Goal: Information Seeking & Learning: Learn about a topic

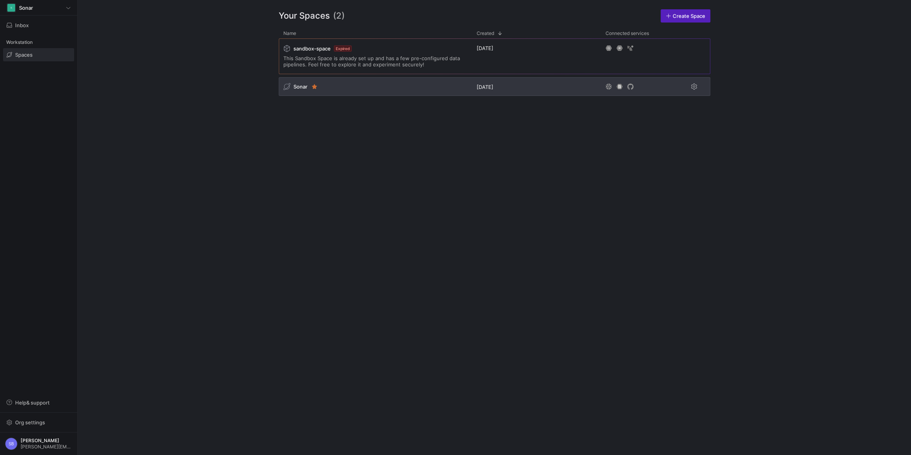
click at [297, 89] on span "Sonar" at bounding box center [300, 86] width 14 height 6
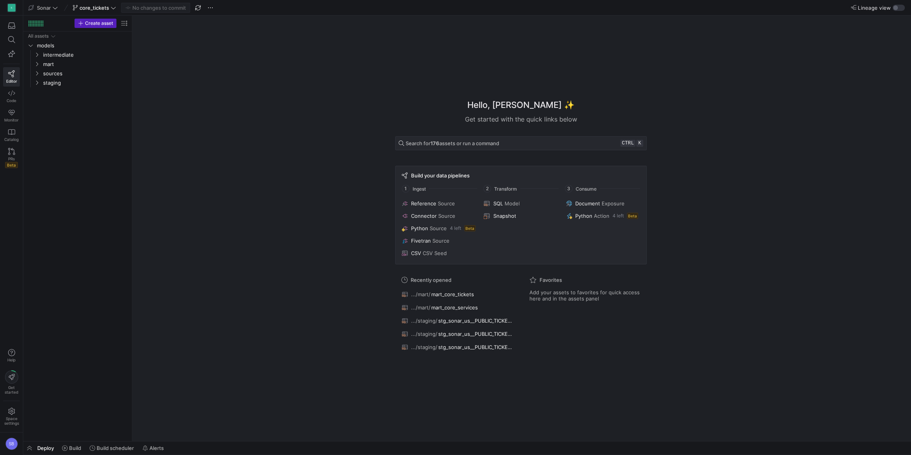
click at [38, 447] on span "Deploy" at bounding box center [45, 448] width 17 height 6
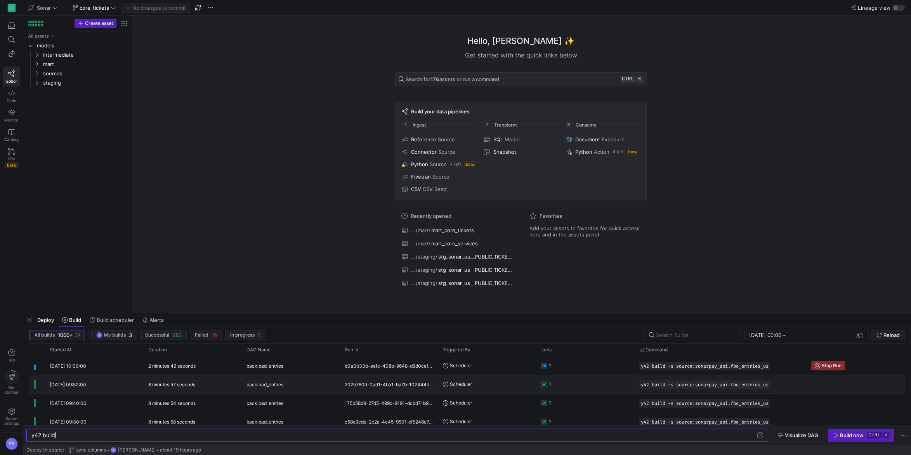
click at [165, 381] on div "8 minutes 57 seconds" at bounding box center [193, 384] width 98 height 18
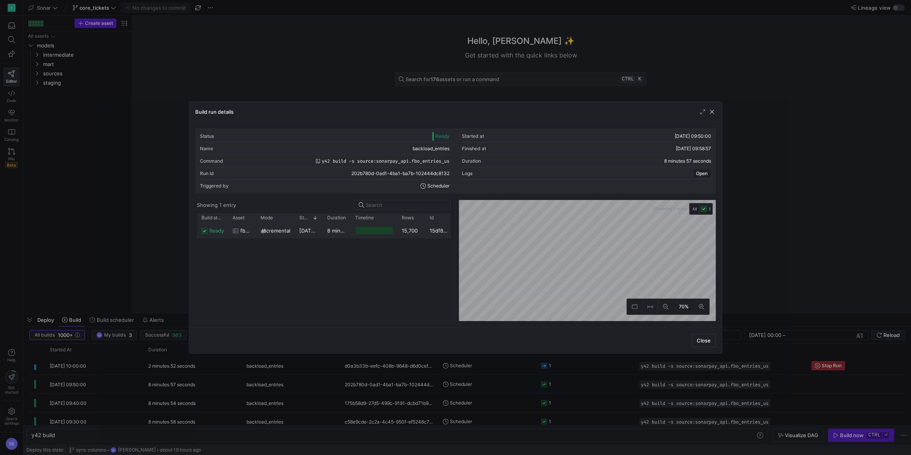
click at [331, 232] on y42-duration "8 minutes 54 seconds" at bounding box center [354, 230] width 54 height 6
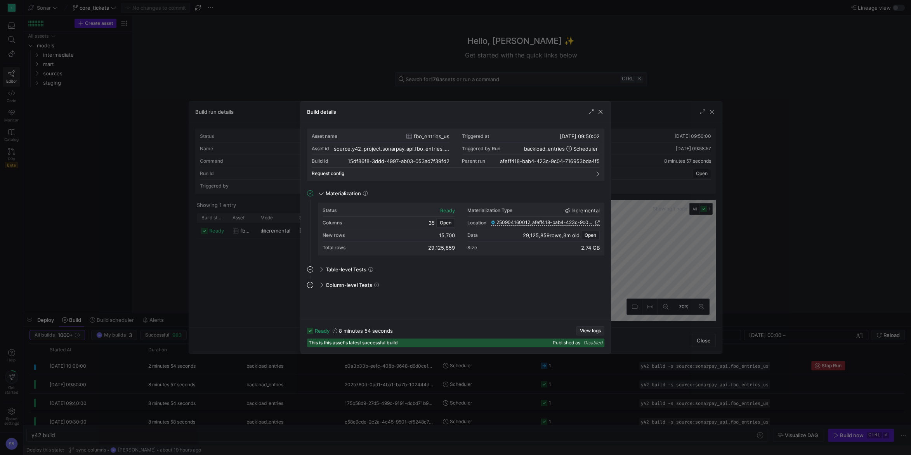
click at [597, 329] on span "View logs" at bounding box center [590, 330] width 21 height 5
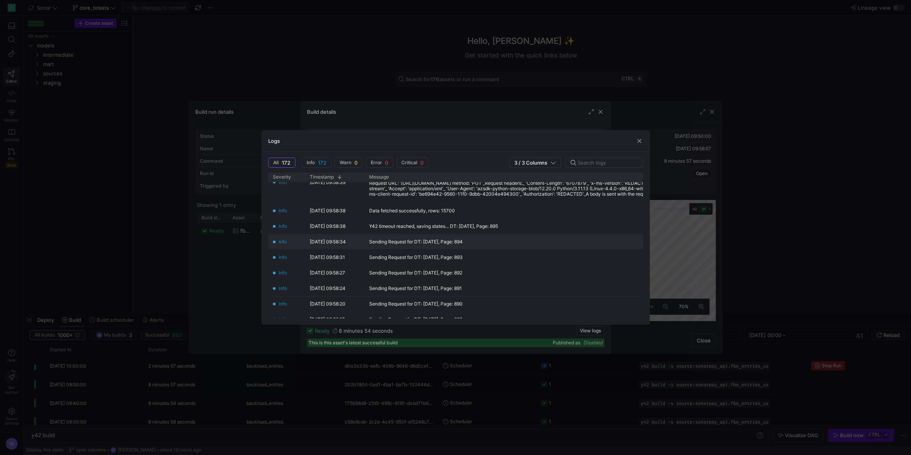
scroll to position [181, 0]
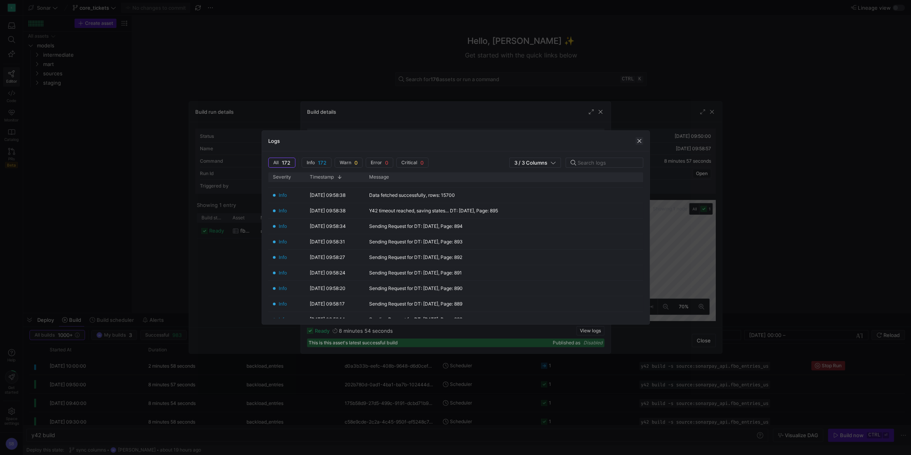
click at [639, 140] on span "button" at bounding box center [639, 141] width 8 height 8
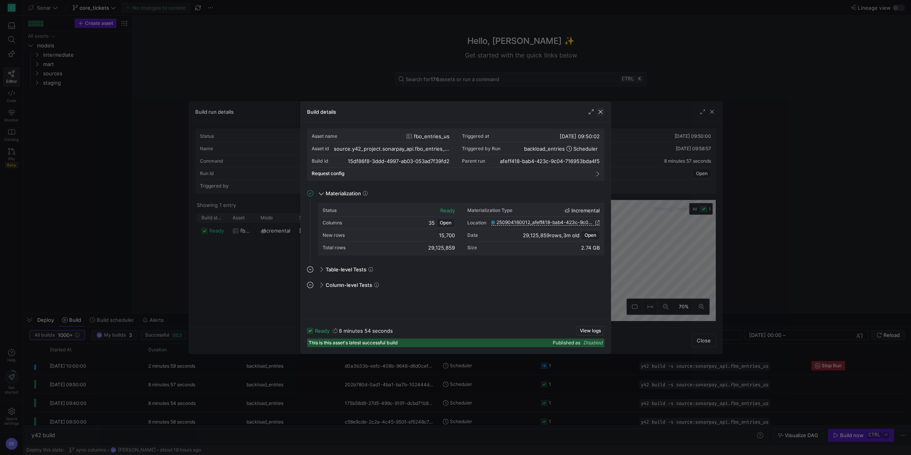
click at [599, 113] on span "button" at bounding box center [601, 112] width 8 height 8
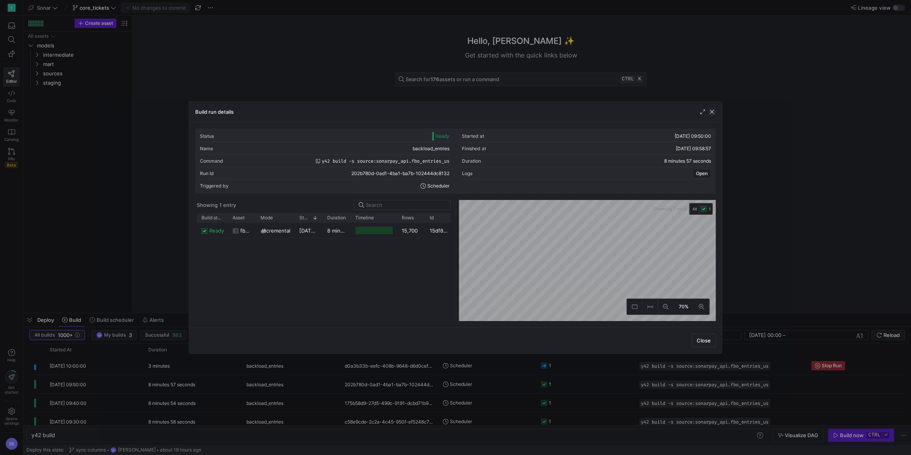
click at [712, 110] on span "button" at bounding box center [712, 112] width 8 height 8
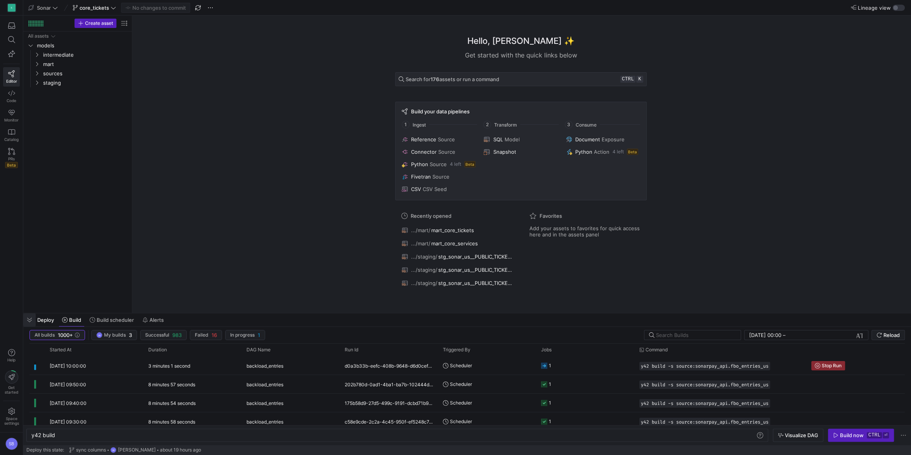
click at [28, 321] on span "button" at bounding box center [29, 319] width 12 height 13
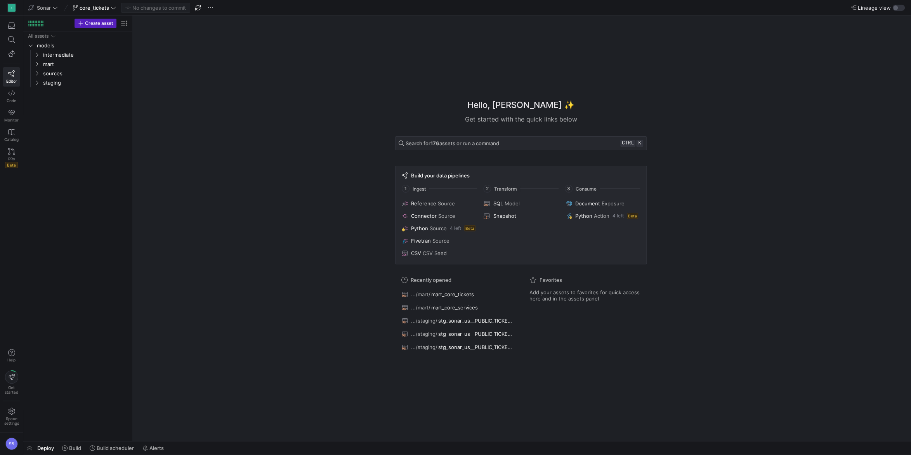
click at [749, 258] on div "Hello, [PERSON_NAME] ✨ Get started with the quick links below Search for 176 as…" at bounding box center [520, 228] width 771 height 425
click at [36, 63] on icon "Press SPACE to select this row." at bounding box center [36, 64] width 5 height 5
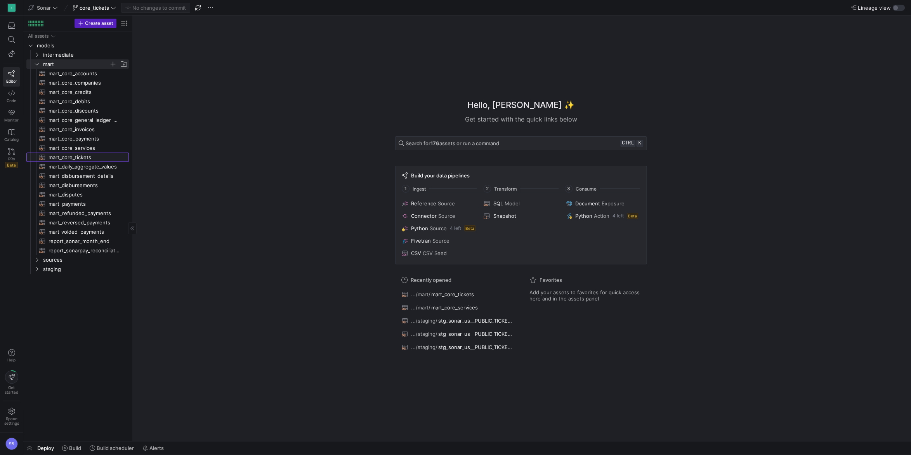
click at [67, 153] on link "mart_core_tickets​​​​​​​​​​" at bounding box center [77, 157] width 102 height 9
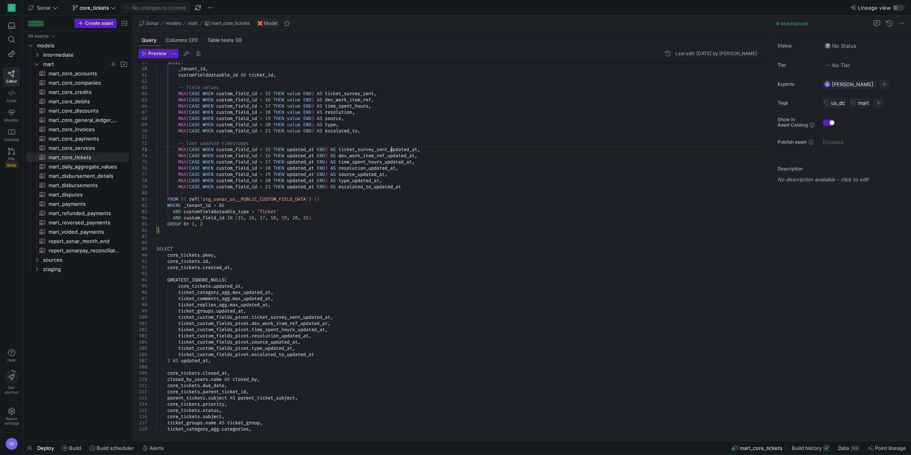
click at [392, 149] on div "SELECT _tenant_id , customfielddataable_id AS ticket_id , -- field values MAX (…" at bounding box center [461, 360] width 611 height 1335
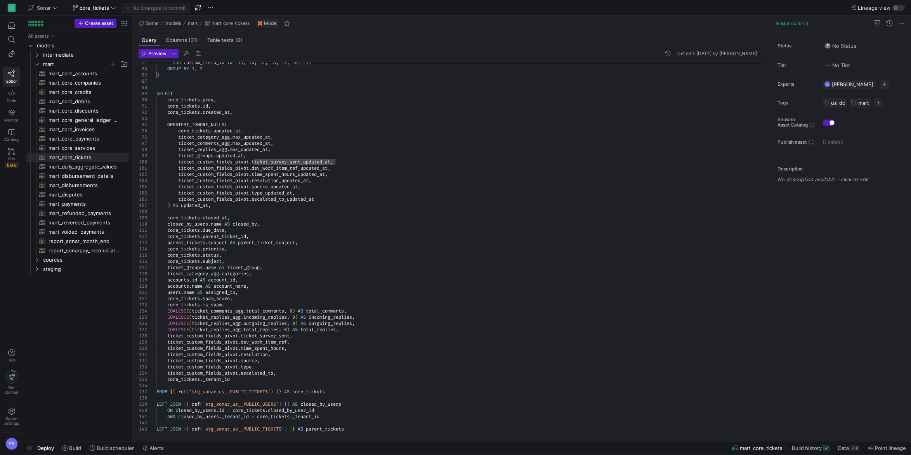
click at [304, 337] on div "AND custom_field_id IN ( 15 , 16 , 17 , 18 , 19 , 20 , 21 ) GROUP BY 1 , 2 ) SE…" at bounding box center [461, 205] width 611 height 1335
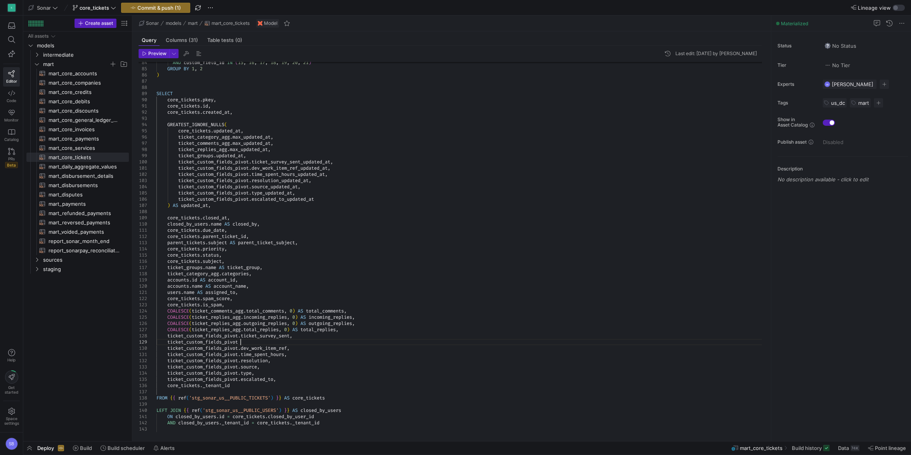
scroll to position [50, 87]
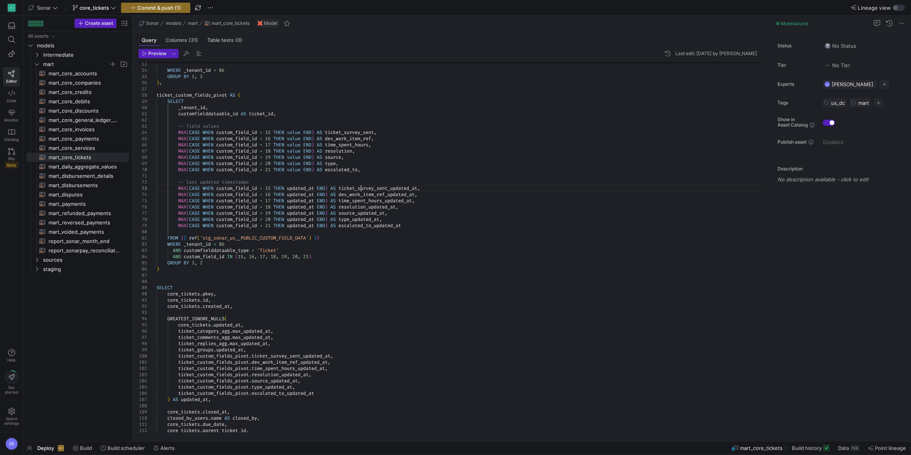
click at [360, 187] on div "AND custom_field_id IN ( 15 , 16 , 17 , 18 , 19 , 20 , 21 ) GROUP BY 1 , 2 ) SE…" at bounding box center [461, 402] width 611 height 1341
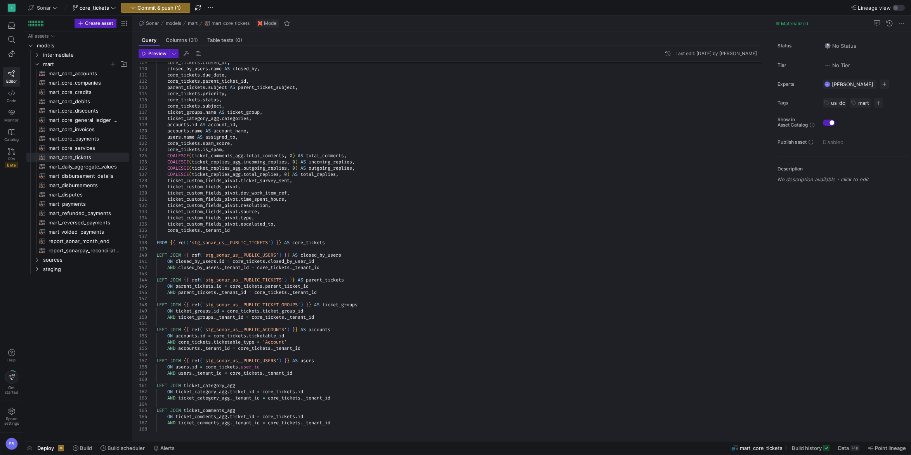
click at [291, 187] on div "core_tickets . closed_at , closed_by_users . name AS closed_by , core_tickets .…" at bounding box center [461, 52] width 611 height 1341
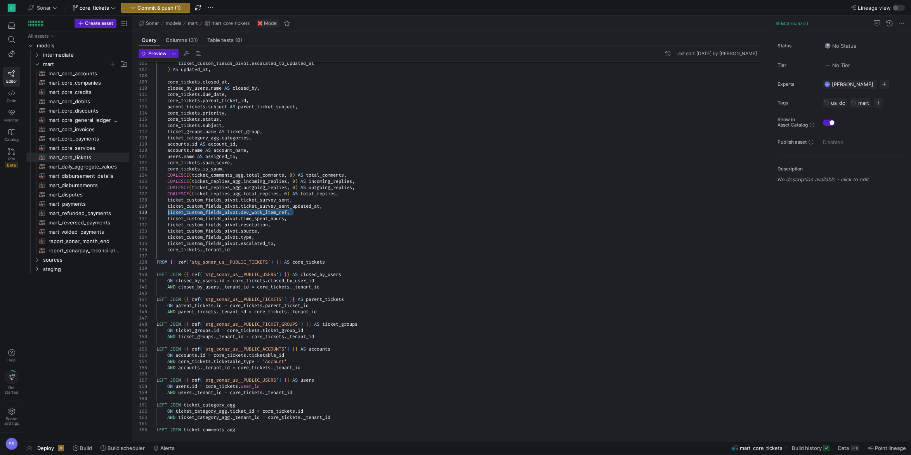
drag, startPoint x: 297, startPoint y: 211, endPoint x: 168, endPoint y: 211, distance: 128.5
click at [168, 211] on div "core_tickets . closed_at , closed_by_users . name AS closed_by , core_tickets .…" at bounding box center [461, 72] width 611 height 1341
click at [309, 212] on div "core_tickets . closed_at , closed_by_users . name AS closed_by , core_tickets .…" at bounding box center [461, 72] width 611 height 1341
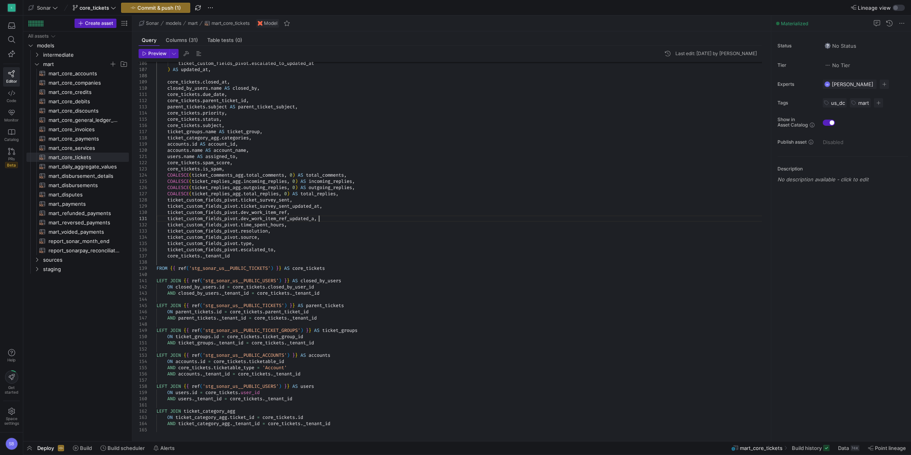
scroll to position [6, 165]
click at [292, 225] on div "core_tickets . closed_at , closed_by_users . name AS closed_by , core_tickets .…" at bounding box center [461, 76] width 611 height 1348
drag, startPoint x: 292, startPoint y: 224, endPoint x: 168, endPoint y: 225, distance: 124.2
click at [168, 225] on div "core_tickets . closed_at , closed_by_users . name AS closed_by , core_tickets .…" at bounding box center [461, 76] width 611 height 1348
click at [295, 225] on div "core_tickets . closed_at , closed_by_users . name AS closed_by , core_tickets .…" at bounding box center [461, 76] width 611 height 1348
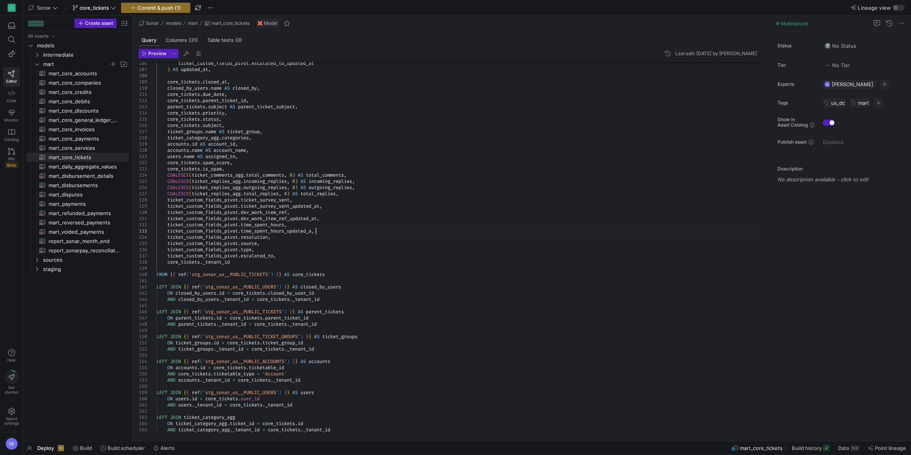
scroll to position [12, 162]
drag, startPoint x: 282, startPoint y: 234, endPoint x: 167, endPoint y: 235, distance: 114.9
click at [167, 235] on div "core_tickets . closed_at , closed_by_users . name AS closed_by , core_tickets .…" at bounding box center [461, 79] width 611 height 1354
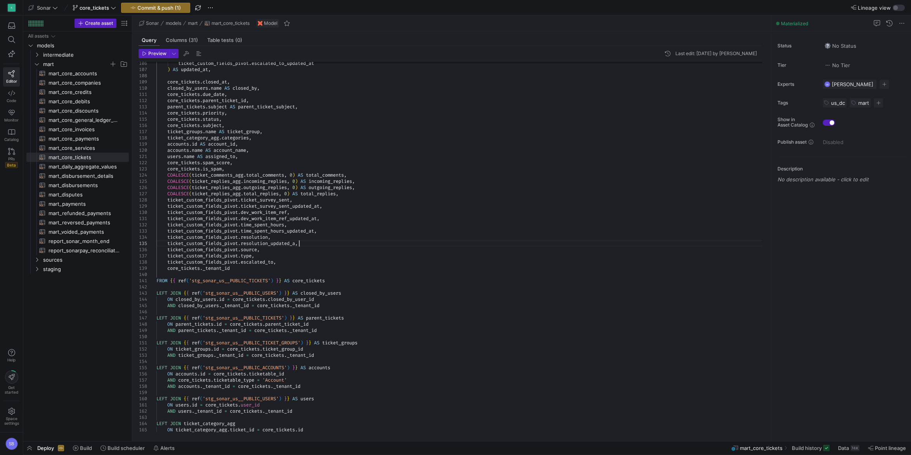
scroll to position [25, 145]
drag, startPoint x: 265, startPoint y: 250, endPoint x: 168, endPoint y: 248, distance: 96.7
click at [168, 248] on div "core_tickets . closed_at , closed_by_users . name AS closed_by , core_tickets .…" at bounding box center [461, 82] width 611 height 1360
click at [280, 250] on div "core_tickets . closed_at , closed_by_users . name AS closed_by , core_tickets .…" at bounding box center [461, 82] width 611 height 1360
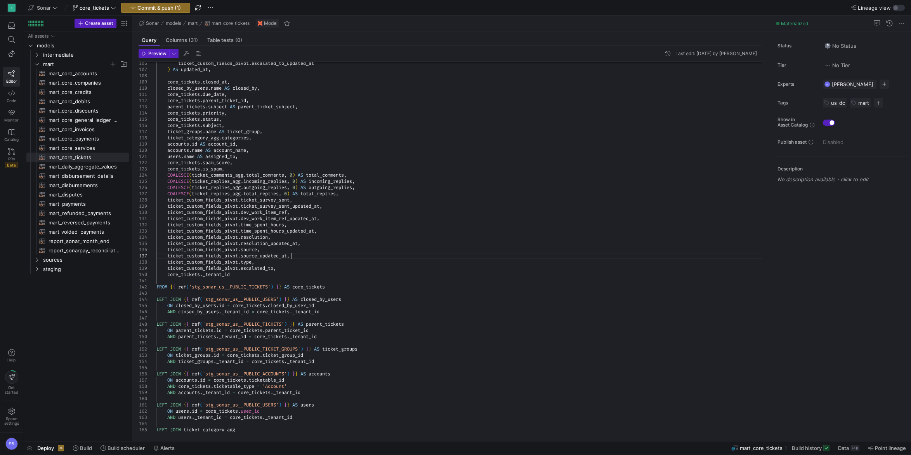
scroll to position [37, 134]
drag, startPoint x: 261, startPoint y: 263, endPoint x: 168, endPoint y: 262, distance: 93.5
click at [168, 262] on div "core_tickets . closed_at , closed_by_users . name AS closed_by , core_tickets .…" at bounding box center [461, 85] width 611 height 1366
click at [278, 264] on div "core_tickets . closed_at , closed_by_users . name AS closed_by , core_tickets .…" at bounding box center [461, 85] width 611 height 1366
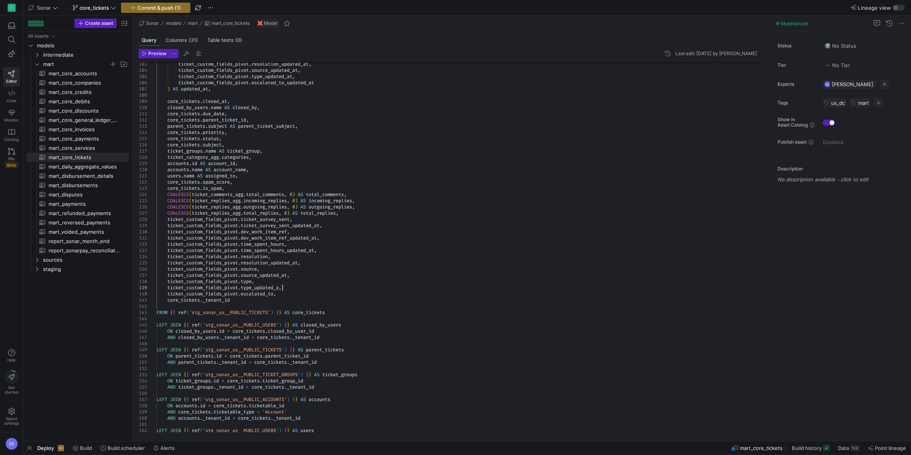
scroll to position [50, 128]
drag, startPoint x: 281, startPoint y: 292, endPoint x: 167, endPoint y: 292, distance: 113.3
click at [167, 292] on div "core_tickets . parent_ticket_id , core_tickets . closed_at , closed_by_users . …" at bounding box center [461, 107] width 611 height 1372
click at [291, 293] on div "core_tickets . parent_ticket_id , core_tickets . closed_at , closed_by_users . …" at bounding box center [461, 107] width 611 height 1372
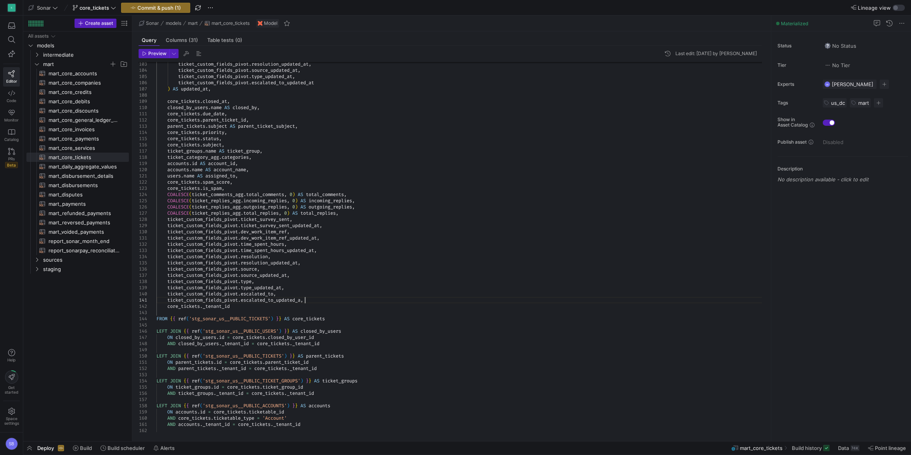
scroll to position [6, 151]
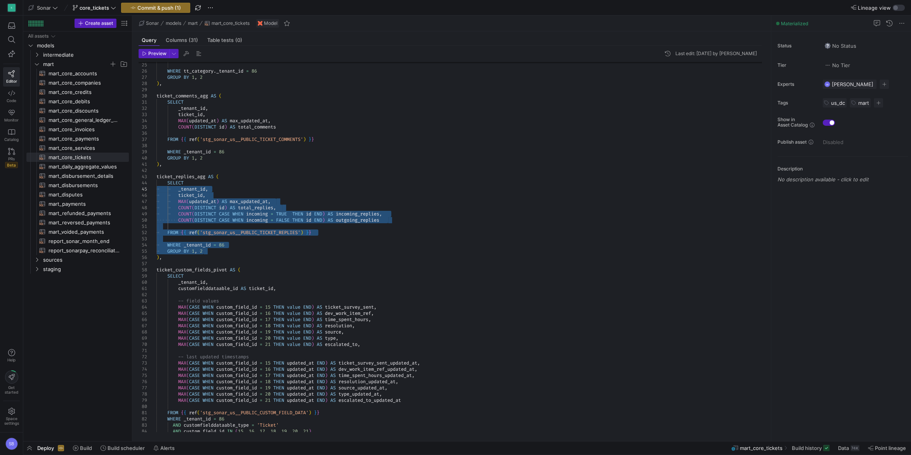
drag, startPoint x: 210, startPoint y: 251, endPoint x: 151, endPoint y: 186, distance: 87.6
drag, startPoint x: 165, startPoint y: 257, endPoint x: 154, endPoint y: 177, distance: 79.9
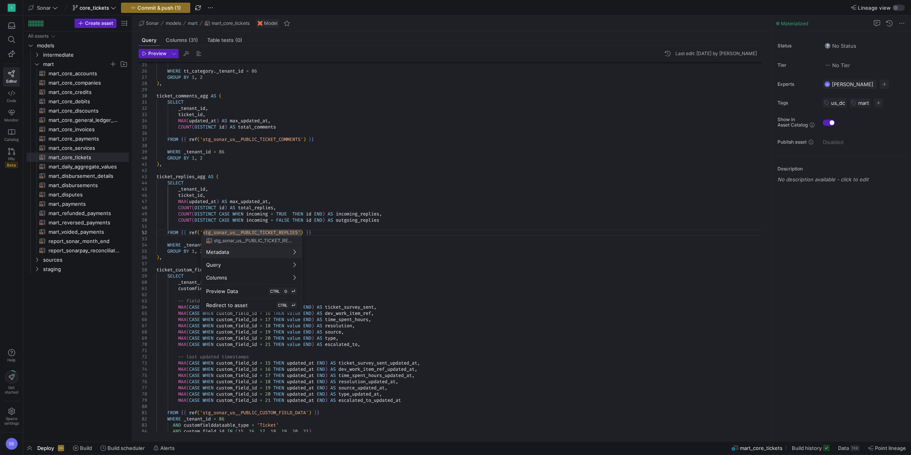
click at [199, 207] on div at bounding box center [455, 227] width 911 height 455
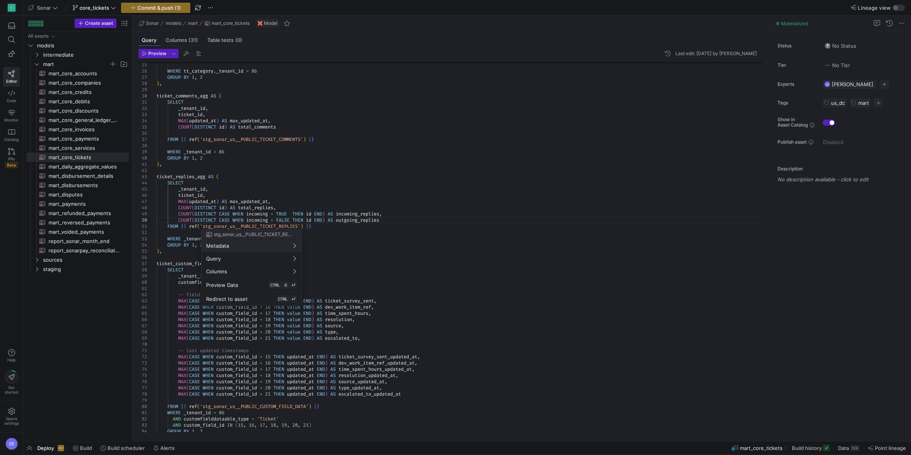
click at [282, 201] on div at bounding box center [455, 227] width 911 height 455
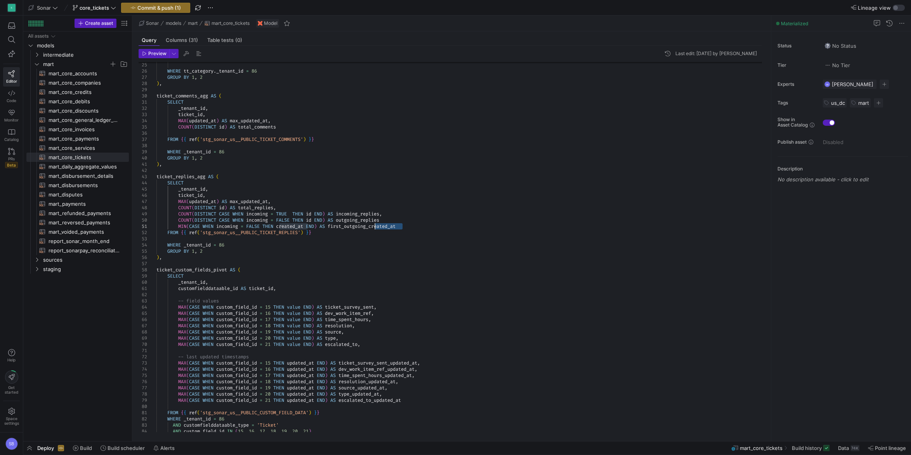
drag, startPoint x: 403, startPoint y: 227, endPoint x: 375, endPoint y: 227, distance: 27.9
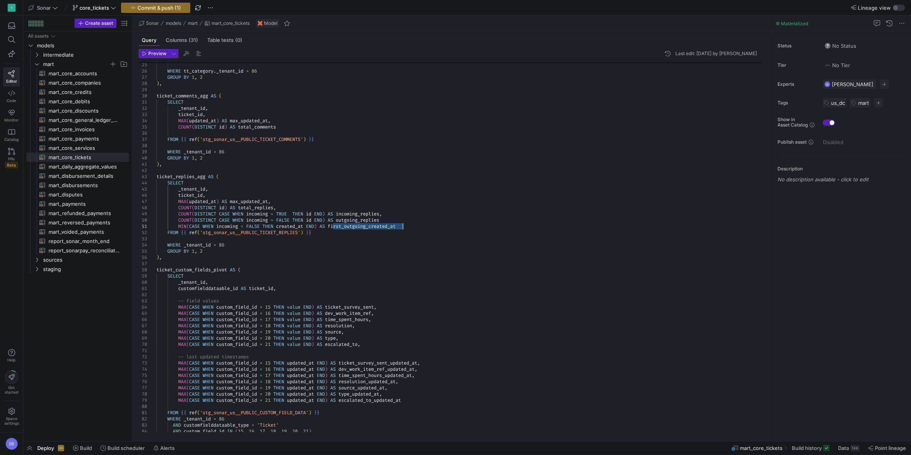
drag, startPoint x: 372, startPoint y: 227, endPoint x: 348, endPoint y: 227, distance: 23.7
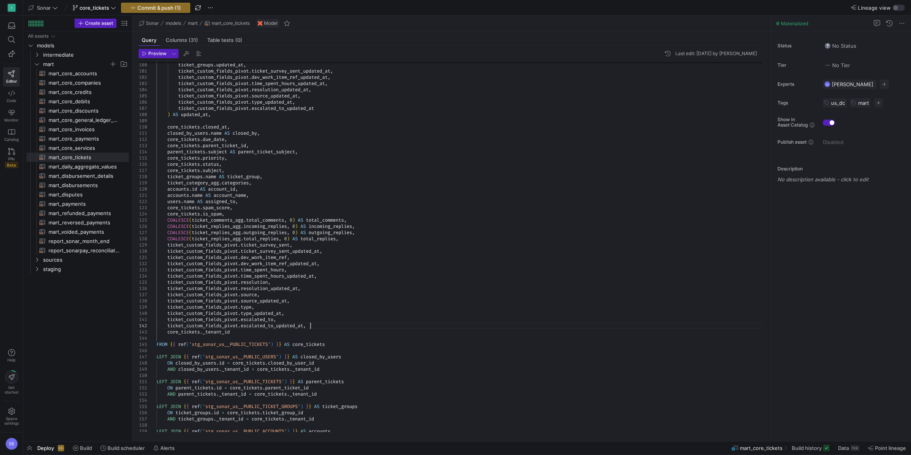
scroll to position [56, 190]
click at [314, 324] on div "ticket_groups . updated_at , ticket_custom_fields_pivot . ticket_survey_sent_up…" at bounding box center [461, 133] width 611 height 1385
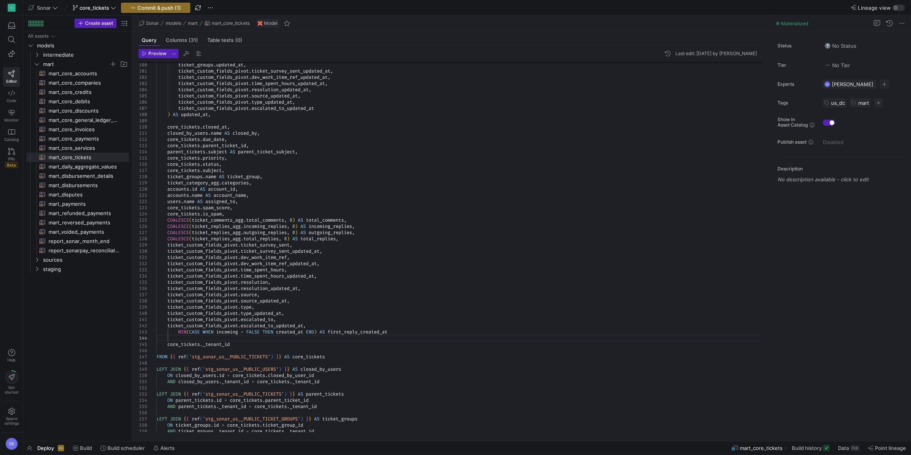
click at [348, 332] on div "ticket_groups . updated_at , ticket_custom_fields_pivot . ticket_survey_sent_up…" at bounding box center [461, 139] width 611 height 1397
drag, startPoint x: 335, startPoint y: 331, endPoint x: 141, endPoint y: 330, distance: 194.5
click at [156, 330] on div "ticket_groups . updated_at , ticket_custom_fields_pivot . ticket_survey_sent_up…" at bounding box center [461, 139] width 611 height 1397
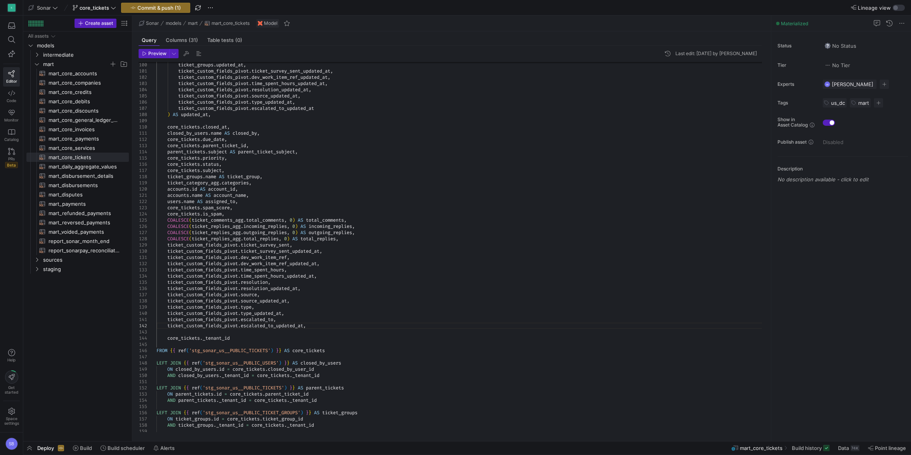
click at [347, 239] on div "ticket_groups . updated_at , ticket_custom_fields_pivot . ticket_survey_sent_up…" at bounding box center [461, 136] width 611 height 1391
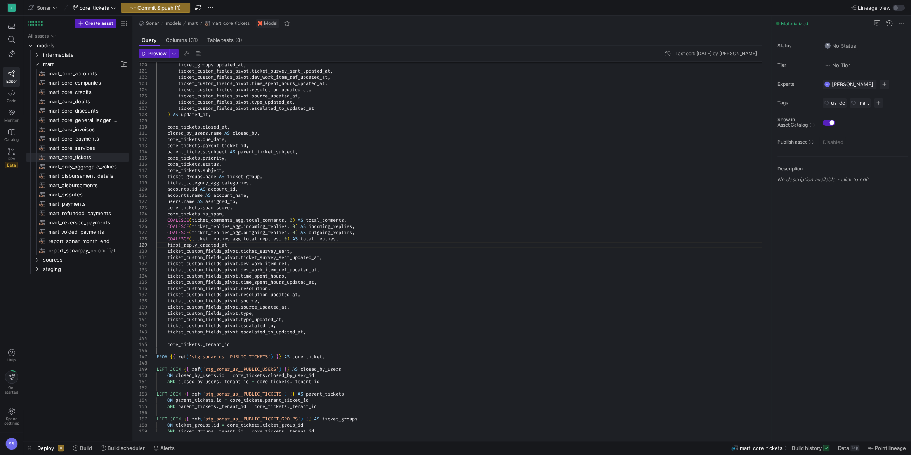
click at [217, 238] on div "ticket_groups . updated_at , ticket_custom_fields_pivot . ticket_survey_sent_up…" at bounding box center [461, 139] width 611 height 1397
click at [168, 244] on div "ticket_groups . updated_at , ticket_custom_fields_pivot . ticket_survey_sent_up…" at bounding box center [461, 139] width 611 height 1397
click at [291, 244] on div "ticket_groups . updated_at , ticket_custom_fields_pivot . ticket_survey_sent_up…" at bounding box center [461, 139] width 611 height 1397
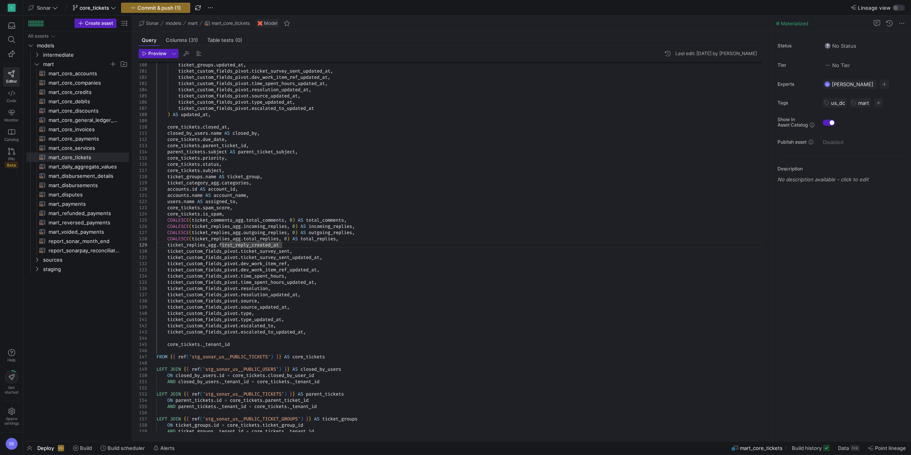
scroll to position [56, 128]
click at [390, 207] on div "ticket_groups . updated_at , ticket_custom_fields_pivot . ticket_survey_sent_up…" at bounding box center [461, 139] width 611 height 1397
click at [362, 201] on div "ticket_groups . updated_at , ticket_custom_fields_pivot . ticket_survey_sent_up…" at bounding box center [461, 139] width 611 height 1397
click at [239, 244] on div "ticket_groups . updated_at , ticket_custom_fields_pivot . ticket_survey_sent_up…" at bounding box center [461, 139] width 611 height 1397
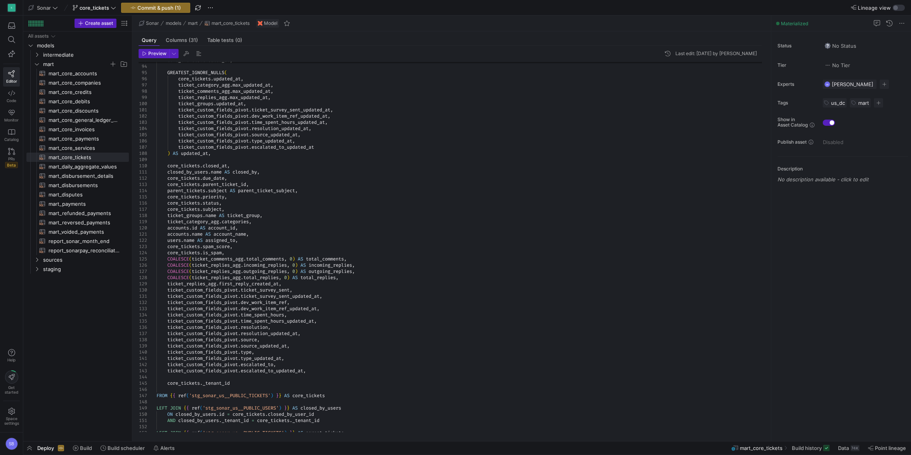
click at [251, 284] on div "core_tickets . created_at , GREATEST_IGNORE_NULLS ( core_tickets . updated_at ,…" at bounding box center [461, 178] width 611 height 1397
click at [280, 257] on div "core_tickets . created_at , GREATEST_IGNORE_NULLS ( core_tickets . updated_at ,…" at bounding box center [461, 178] width 611 height 1397
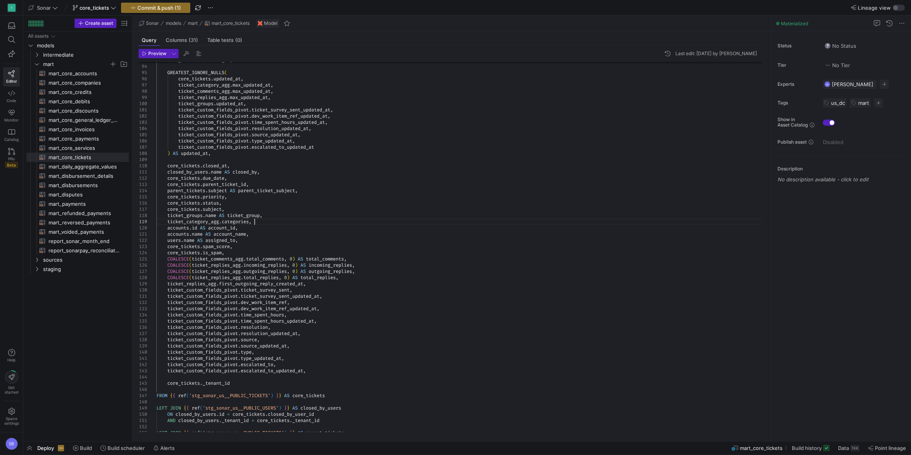
click at [269, 221] on div "core_tickets . created_at , GREATEST_IGNORE_NULLS ( core_tickets . updated_at ,…" at bounding box center [461, 178] width 611 height 1397
click at [316, 371] on div "core_tickets . created_at , GREATEST_IGNORE_NULLS ( core_tickets . updated_at ,…" at bounding box center [461, 178] width 611 height 1397
click at [316, 373] on div "core_tickets . created_at , GREATEST_IGNORE_NULLS ( core_tickets . updated_at ,…" at bounding box center [461, 178] width 611 height 1397
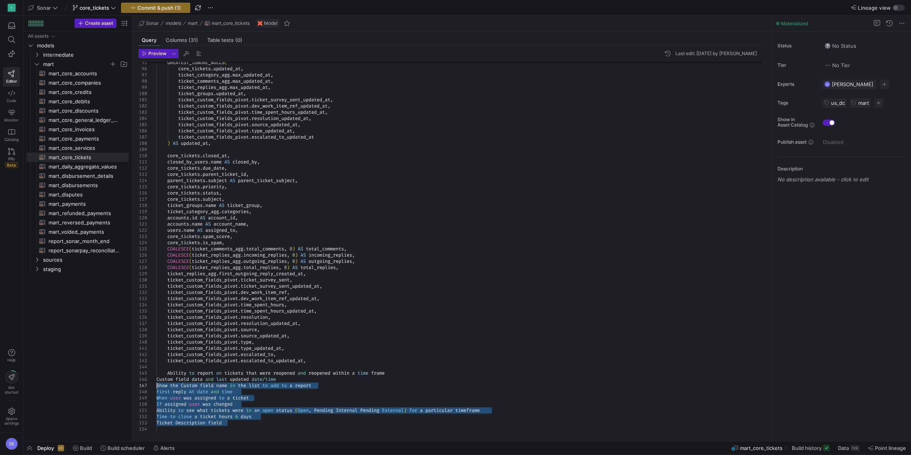
drag, startPoint x: 235, startPoint y: 423, endPoint x: 147, endPoint y: 382, distance: 96.5
click at [156, 382] on div "GREATEST_IGNORE_NULLS ( core_tickets . updated_at , ticket_category_agg . max_u…" at bounding box center [461, 198] width 611 height 1459
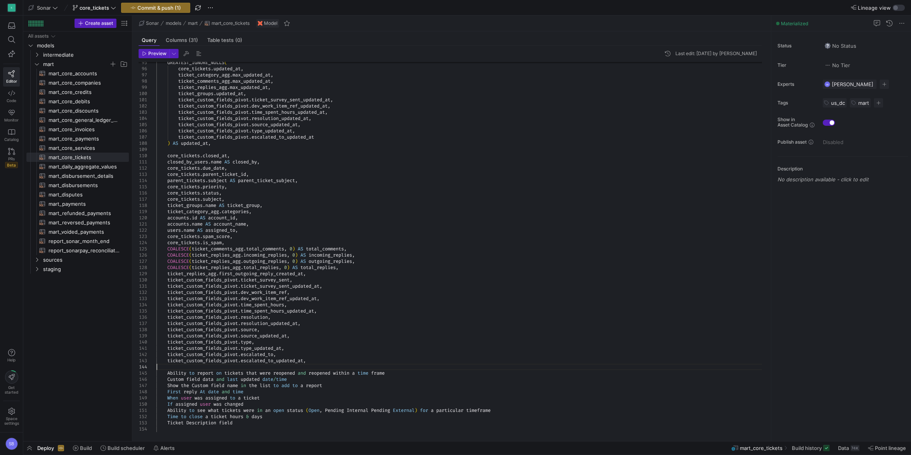
click at [196, 367] on div "GREATEST_IGNORE_NULLS ( core_tickets . updated_at , ticket_category_agg . max_u…" at bounding box center [461, 198] width 611 height 1459
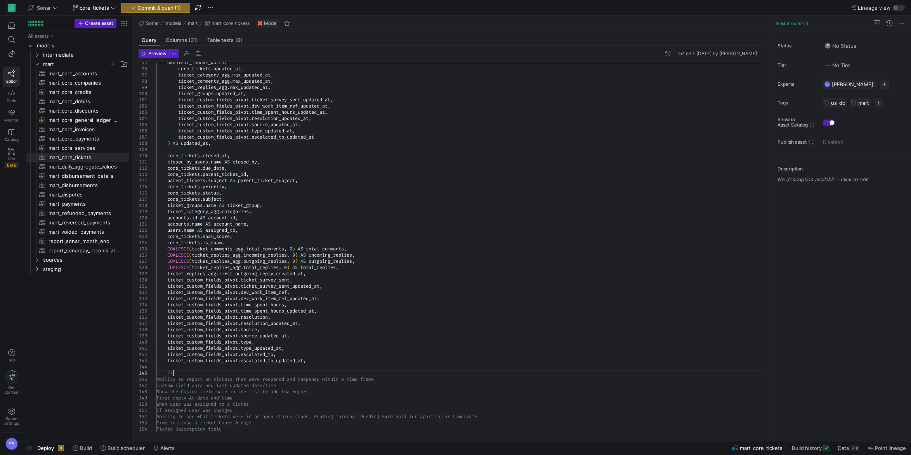
scroll to position [25, 17]
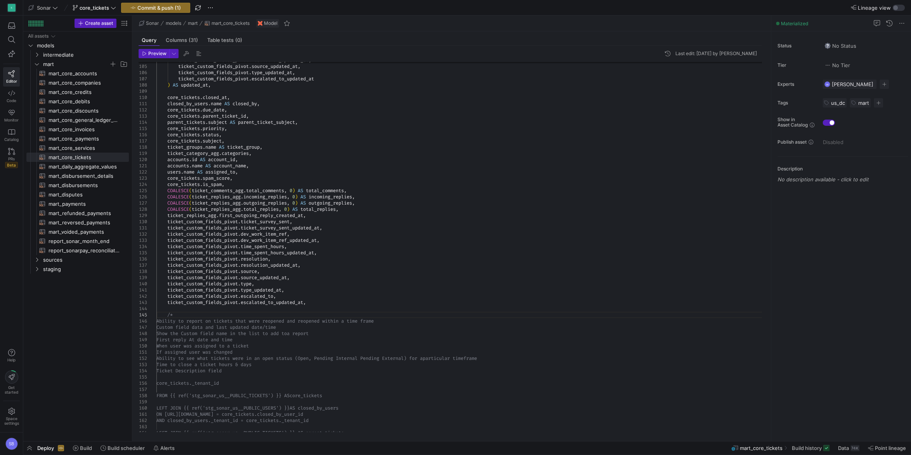
click at [243, 371] on div "ticket_custom_fields_pivot . resolution_updated_at , ticket_custom_fields_pivot…" at bounding box center [461, 144] width 611 height 1466
drag, startPoint x: 237, startPoint y: 372, endPoint x: 229, endPoint y: 371, distance: 8.2
click at [229, 371] on div "ticket_custom_fields_pivot . resolution_updated_at , ticket_custom_fields_pivot…" at bounding box center [461, 147] width 611 height 1472
click at [168, 377] on div "ticket_custom_fields_pivot . resolution_updated_at , ticket_custom_fields_pivot…" at bounding box center [461, 147] width 611 height 1472
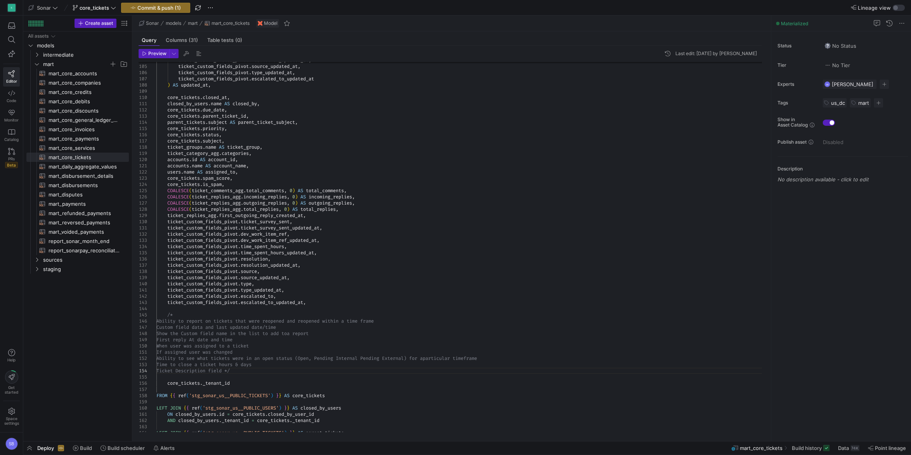
click at [168, 320] on div "ticket_custom_fields_pivot . resolution_updated_at , ticket_custom_fields_pivot…" at bounding box center [461, 144] width 611 height 1466
click at [250, 370] on div "ticket_custom_fields_pivot . resolution_updated_at , ticket_custom_fields_pivot…" at bounding box center [461, 144] width 611 height 1466
click at [237, 371] on div "ticket_custom_fields_pivot . resolution_updated_at , ticket_custom_fields_pivot…" at bounding box center [461, 144] width 611 height 1466
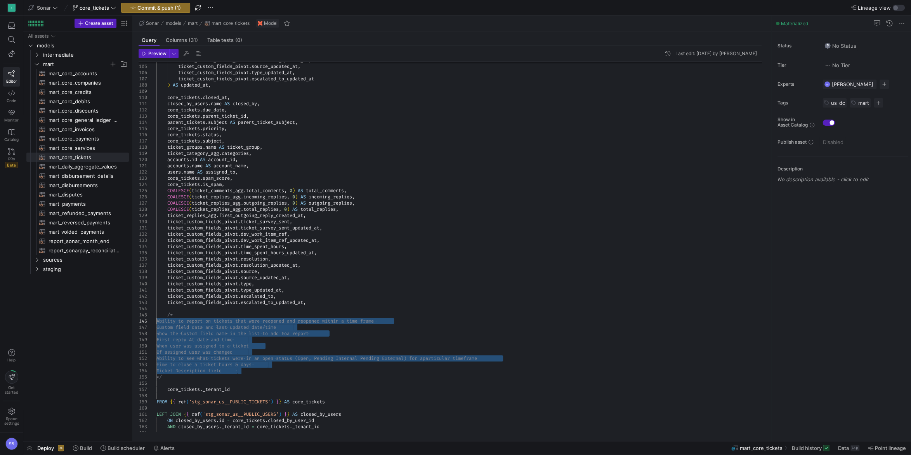
drag, startPoint x: 253, startPoint y: 370, endPoint x: 148, endPoint y: 323, distance: 114.8
click at [156, 323] on div "ticket_custom_fields_pivot . resolution_updated_at , ticket_custom_fields_pivot…" at bounding box center [461, 147] width 611 height 1472
click at [290, 347] on div "ticket_custom_fields_pivot . resolution_updated_at , ticket_custom_fields_pivot…" at bounding box center [461, 147] width 611 height 1472
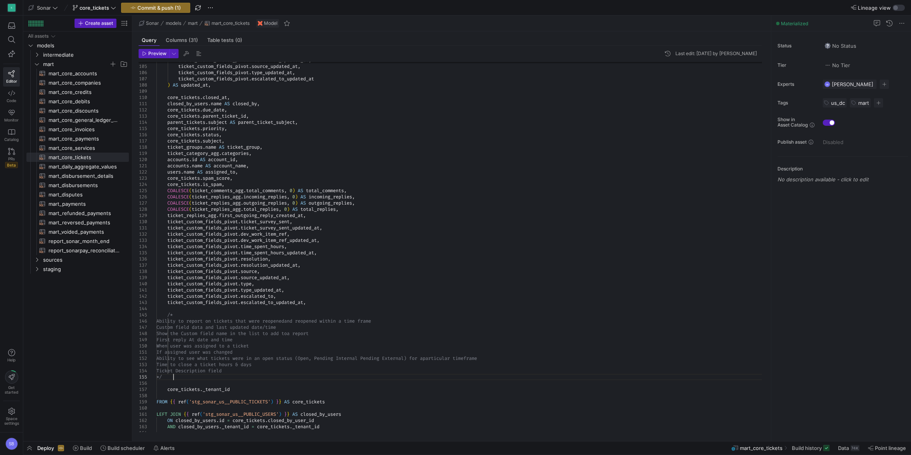
click at [305, 377] on div "ticket_custom_fields_pivot . resolution_updated_at , ticket_custom_fields_pivot…" at bounding box center [461, 147] width 611 height 1472
click at [178, 319] on div "ticket_custom_fields_pivot . resolution_updated_at , ticket_custom_fields_pivot…" at bounding box center [461, 147] width 611 height 1472
click at [397, 319] on div "ticket_custom_fields_pivot . resolution_updated_at , ticket_custom_fields_pivot…" at bounding box center [461, 147] width 611 height 1472
click at [303, 347] on div "ticket_custom_fields_pivot . resolution_updated_at , ticket_custom_fields_pivot…" at bounding box center [461, 156] width 611 height 1490
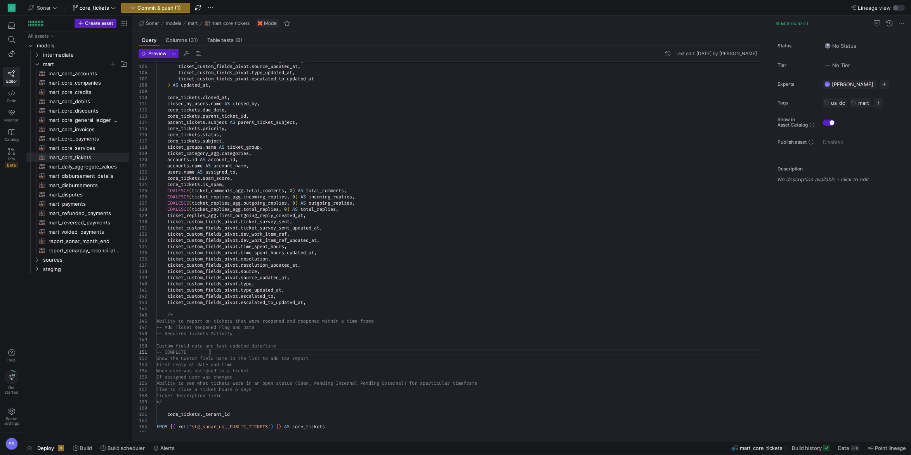
scroll to position [6, 53]
drag, startPoint x: 206, startPoint y: 351, endPoint x: 150, endPoint y: 344, distance: 56.0
click at [156, 344] on div "ticket_custom_fields_pivot . resolution_updated_at , ticket_custom_fields_pivot…" at bounding box center [461, 159] width 611 height 1497
drag, startPoint x: 343, startPoint y: 347, endPoint x: 247, endPoint y: 350, distance: 95.9
click at [156, 340] on div "ticket_custom_fields_pivot . resolution_updated_at , ticket_custom_fields_pivot…" at bounding box center [461, 153] width 611 height 1484
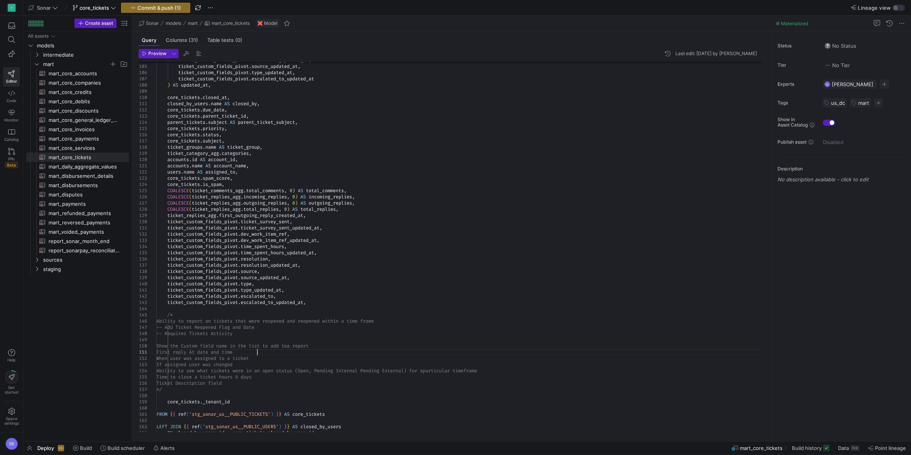
click at [272, 353] on div "ticket_custom_fields_pivot . resolution_updated_at , ticket_custom_fields_pivot…" at bounding box center [461, 153] width 611 height 1484
drag, startPoint x: 256, startPoint y: 350, endPoint x: 142, endPoint y: 344, distance: 114.2
click at [156, 344] on div "ticket_custom_fields_pivot . resolution_updated_at , ticket_custom_fields_pivot…" at bounding box center [461, 153] width 611 height 1484
click at [287, 346] on div "ticket_custom_fields_pivot . resolution_updated_at , ticket_custom_fields_pivot…" at bounding box center [461, 147] width 611 height 1472
click at [285, 346] on div "ticket_custom_fields_pivot . resolution_updated_at , ticket_custom_fields_pivot…" at bounding box center [461, 150] width 611 height 1478
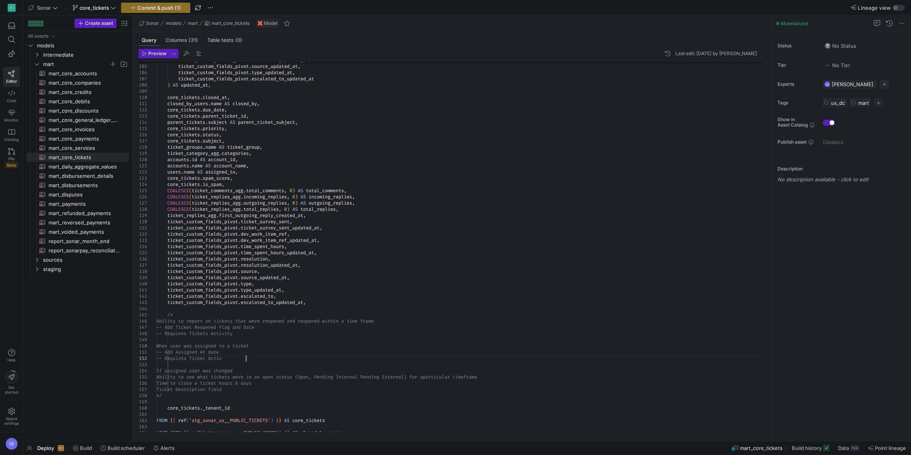
scroll to position [6, 98]
click at [233, 334] on div "ticket_custom_fields_pivot . resolution_updated_at , ticket_custom_fields_pivot…" at bounding box center [461, 156] width 611 height 1490
click at [274, 344] on div "ticket_custom_fields_pivot . resolution_updated_at , ticket_custom_fields_pivot…" at bounding box center [461, 156] width 611 height 1490
click at [179, 370] on div "ticket_custom_fields_pivot . resolution_updated_at , ticket_custom_fields_pivot…" at bounding box center [461, 156] width 611 height 1490
click at [252, 369] on div "ticket_custom_fields_pivot . resolution_updated_at , ticket_custom_fields_pivot…" at bounding box center [461, 156] width 611 height 1490
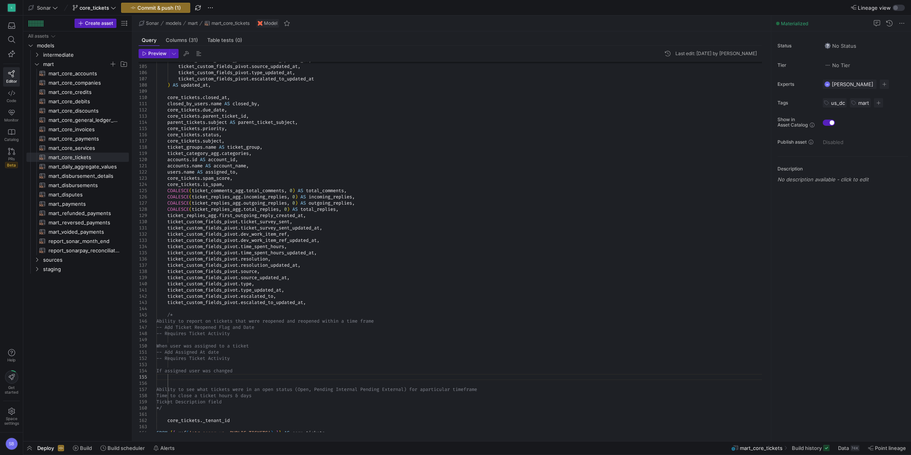
click at [188, 317] on div "ticket_custom_fields_pivot . resolution_updated_at , ticket_custom_fields_pivot…" at bounding box center [461, 162] width 611 height 1503
drag, startPoint x: 390, startPoint y: 281, endPoint x: 377, endPoint y: 280, distance: 12.8
click at [380, 280] on div "ticket_custom_fields_pivot . resolution_updated_at , ticket_custom_fields_pivot…" at bounding box center [461, 162] width 611 height 1503
click at [243, 374] on div "ticket_custom_fields_pivot . resolution_updated_at , ticket_custom_fields_pivot…" at bounding box center [461, 162] width 611 height 1503
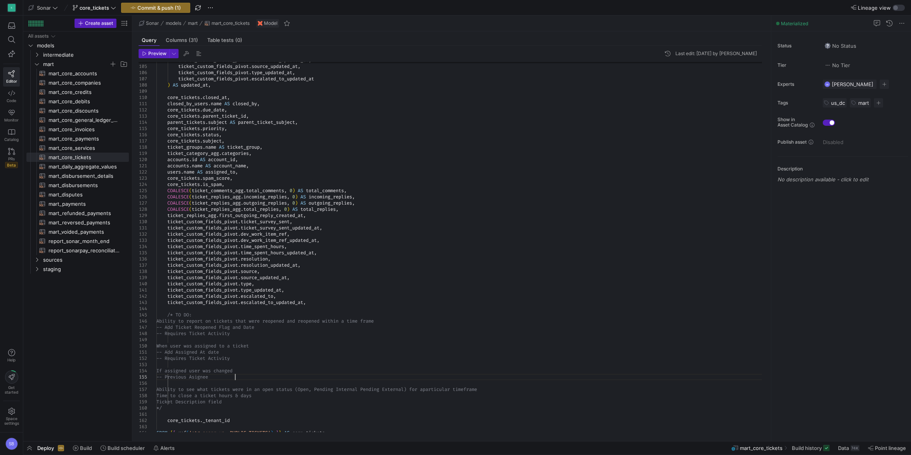
scroll to position [25, 78]
click at [225, 374] on div "ticket_custom_fields_pivot . resolution_updated_at , ticket_custom_fields_pivot…" at bounding box center [461, 162] width 611 height 1503
click at [218, 377] on div "ticket_custom_fields_pivot . resolution_updated_at , ticket_custom_fields_pivot…" at bounding box center [461, 162] width 611 height 1503
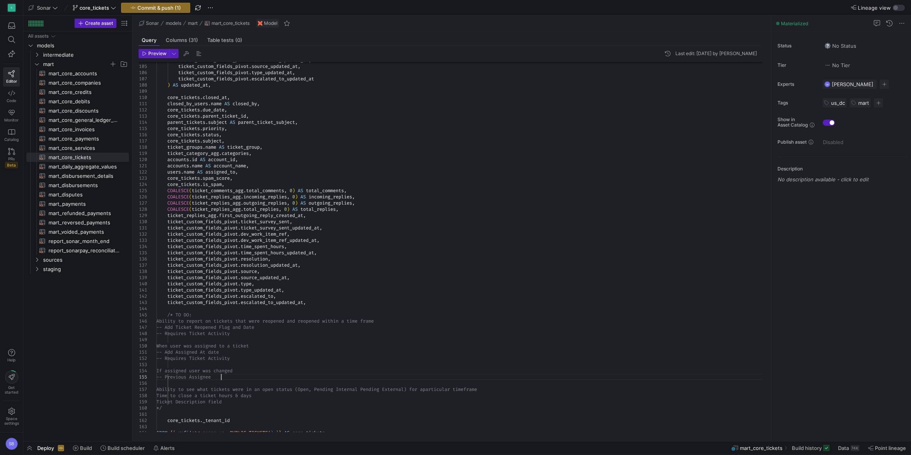
click at [277, 337] on div "ticket_custom_fields_pivot . resolution_updated_at , ticket_custom_fields_pivot…" at bounding box center [461, 162] width 611 height 1503
click at [257, 378] on div "ticket_custom_fields_pivot . resolution_updated_at , ticket_custom_fields_pivot…" at bounding box center [461, 162] width 611 height 1503
click at [249, 361] on div "ticket_custom_fields_pivot . resolution_updated_at , ticket_custom_fields_pivot…" at bounding box center [461, 165] width 611 height 1509
click at [179, 392] on div "ticket_custom_fields_pivot . resolution_updated_at , ticket_custom_fields_pivot…" at bounding box center [461, 165] width 611 height 1509
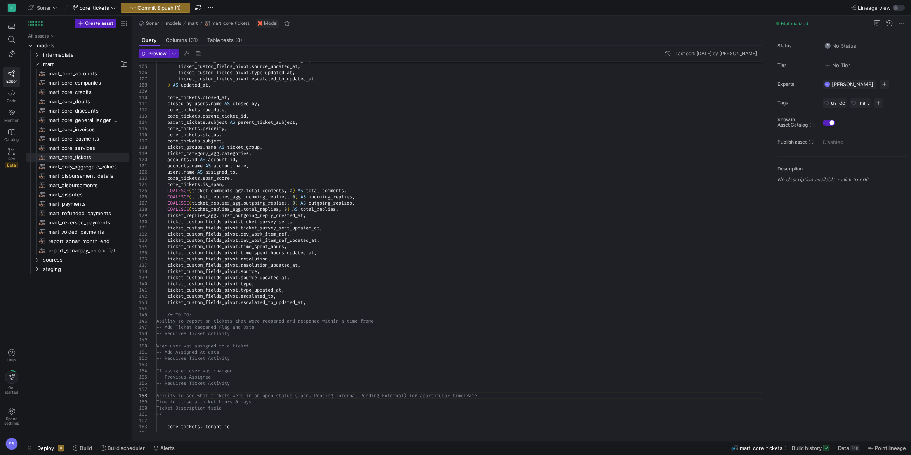
click at [506, 395] on div "ticket_custom_fields_pivot . resolution_updated_at , ticket_custom_fields_pivot…" at bounding box center [461, 165] width 611 height 1509
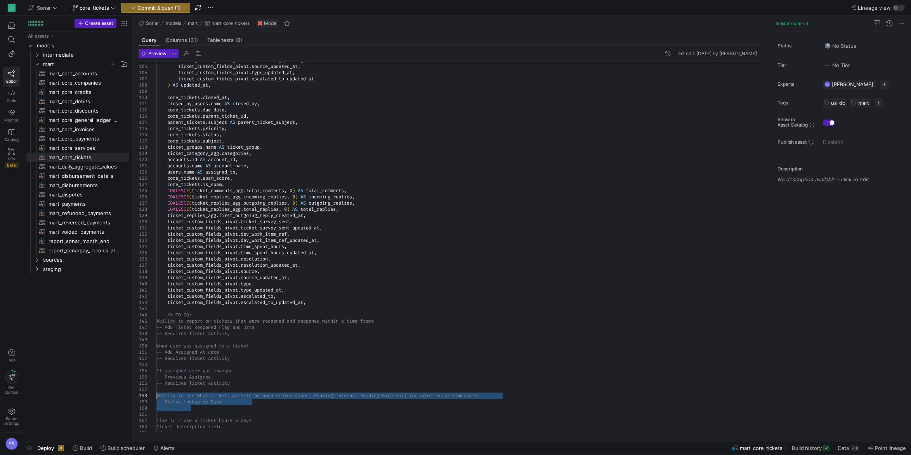
drag, startPoint x: 190, startPoint y: 410, endPoint x: 154, endPoint y: 393, distance: 40.1
click at [156, 393] on div "ticket_custom_fields_pivot . resolution_updated_at , ticket_custom_fields_pivot…" at bounding box center [461, 175] width 611 height 1528
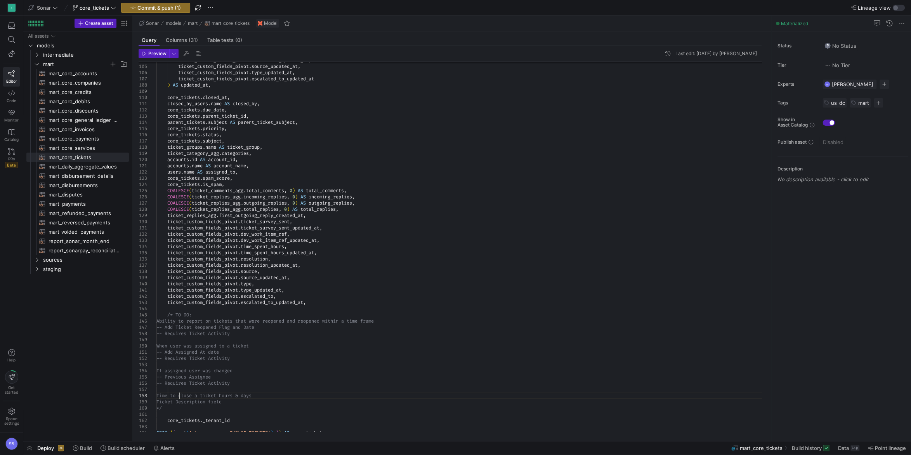
click at [177, 393] on div "ticket_custom_fields_pivot . resolution_updated_at , ticket_custom_fields_pivot…" at bounding box center [461, 162] width 611 height 1503
click at [267, 383] on div "ticket_custom_fields_pivot . resolution_updated_at , ticket_custom_fields_pivot…" at bounding box center [461, 162] width 611 height 1503
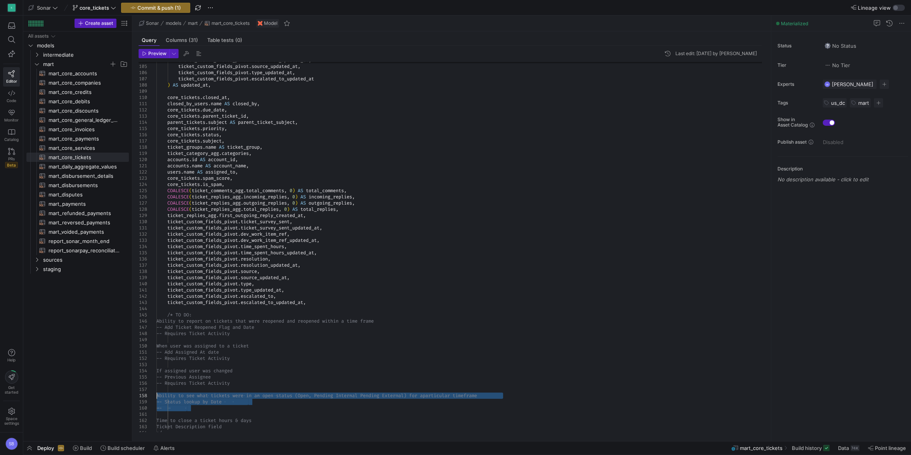
click at [271, 401] on div "ticket_custom_fields_pivot . resolution_updated_at , ticket_custom_fields_pivot…" at bounding box center [461, 175] width 611 height 1528
click at [211, 408] on div "ticket_custom_fields_pivot . resolution_updated_at , ticket_custom_fields_pivot…" at bounding box center [461, 175] width 611 height 1528
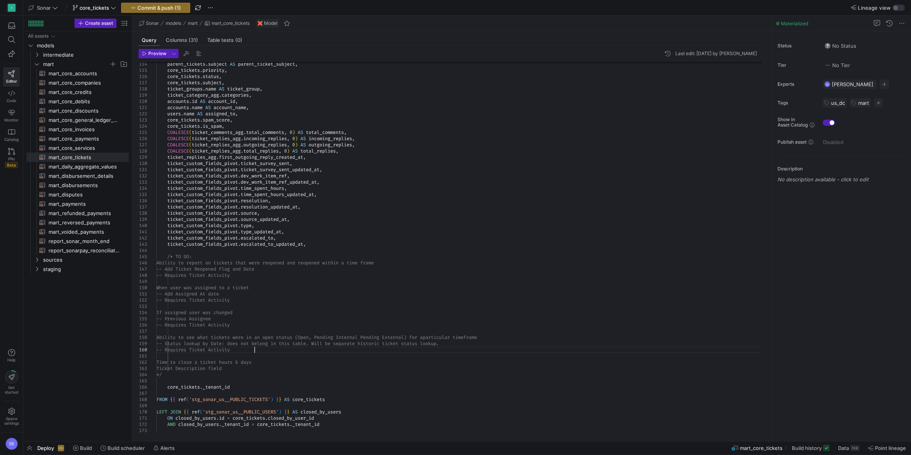
click at [321, 345] on div "parent_tickets . subject AS parent_ticket_subject , core_tickets . priority , c…" at bounding box center [461, 117] width 611 height 1528
click at [304, 361] on div "parent_tickets . subject AS parent_ticket_subject , core_tickets . priority , c…" at bounding box center [461, 117] width 611 height 1528
click at [296, 368] on div "parent_tickets . subject AS parent_ticket_subject , core_tickets . priority , c…" at bounding box center [461, 117] width 611 height 1528
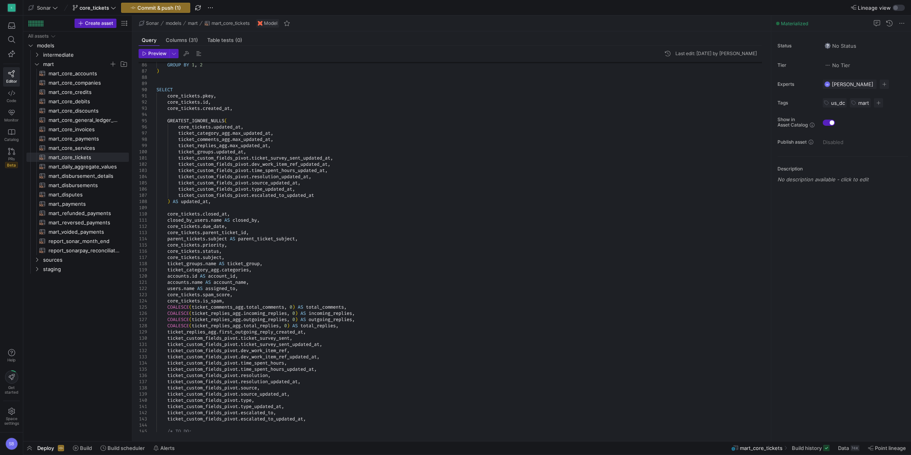
click at [219, 207] on div "parent_tickets . subject AS parent_ticket_subject , core_tickets . priority , c…" at bounding box center [461, 292] width 611 height 1528
click at [249, 209] on div "parent_tickets . subject AS parent_ticket_subject , core_tickets . priority , c…" at bounding box center [461, 288] width 611 height 1521
click at [286, 215] on div "parent_tickets . subject AS parent_ticket_subject , core_tickets . priority , c…" at bounding box center [461, 288] width 611 height 1521
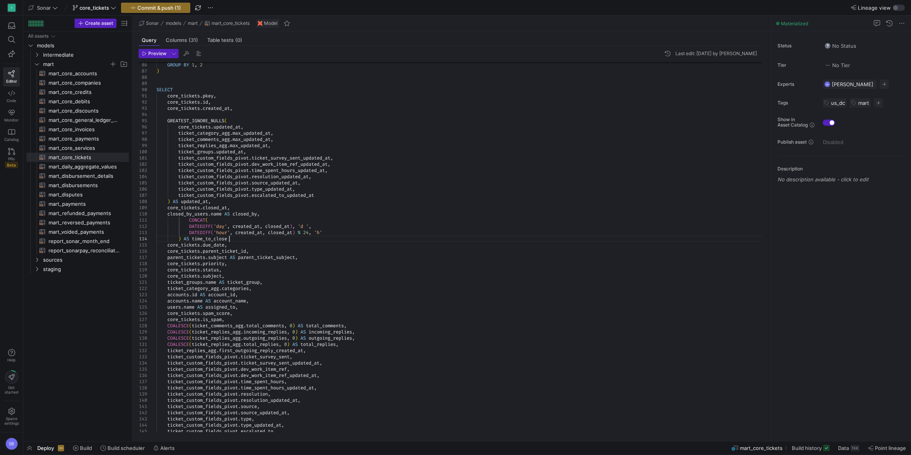
click at [191, 220] on div "parent_tickets . subject AS parent_ticket_subject , core_tickets . priority , c…" at bounding box center [461, 301] width 611 height 1546
drag, startPoint x: 179, startPoint y: 238, endPoint x: 185, endPoint y: 235, distance: 6.3
click at [179, 238] on div "parent_tickets . subject AS parent_ticket_subject , core_tickets . priority , c…" at bounding box center [461, 301] width 611 height 1546
click at [190, 225] on div "parent_tickets . subject AS parent_ticket_subject , core_tickets . priority , c…" at bounding box center [461, 301] width 611 height 1546
click at [190, 231] on div "parent_tickets . subject AS parent_ticket_subject , core_tickets . priority , c…" at bounding box center [461, 301] width 611 height 1546
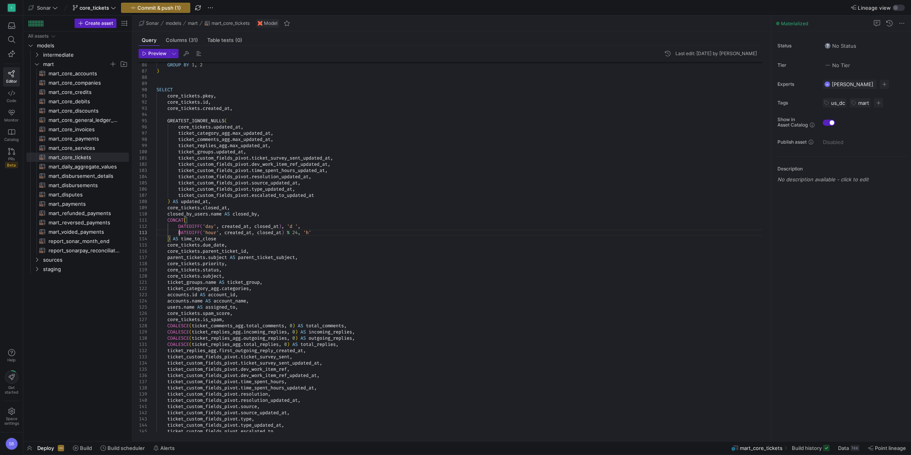
click at [244, 213] on div "parent_tickets . subject AS parent_ticket_subject , core_tickets . priority , c…" at bounding box center [461, 301] width 611 height 1546
click at [219, 202] on div "parent_tickets . subject AS parent_ticket_subject , core_tickets . priority , c…" at bounding box center [461, 301] width 611 height 1546
click at [339, 222] on div "parent_tickets . subject AS parent_ticket_subject , core_tickets . priority , c…" at bounding box center [461, 304] width 611 height 1553
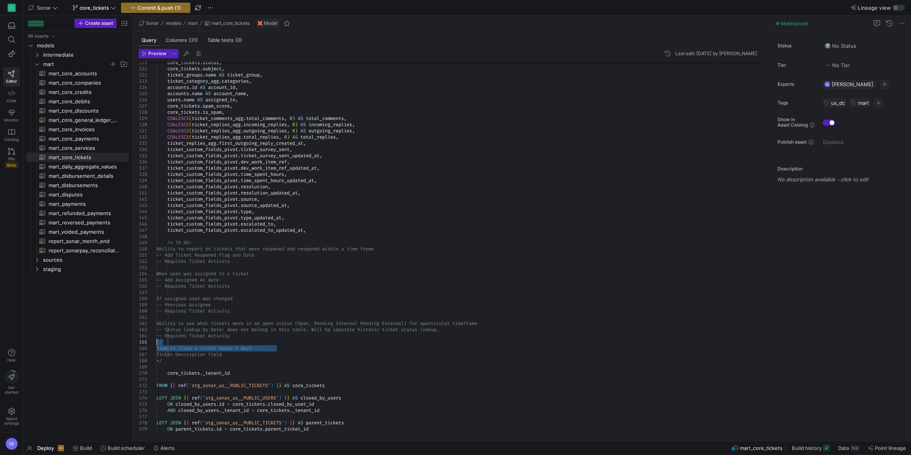
drag, startPoint x: 283, startPoint y: 349, endPoint x: 146, endPoint y: 344, distance: 137.1
click at [156, 344] on div "core_tickets . status , core_tickets . subject , ticket_groups . name AS ticket…" at bounding box center [461, 90] width 611 height 1553
drag, startPoint x: 179, startPoint y: 348, endPoint x: 193, endPoint y: 348, distance: 14.0
click at [179, 348] on div "core_tickets . status , core_tickets . subject , ticket_groups . name AS ticket…" at bounding box center [461, 87] width 611 height 1546
click at [250, 348] on div "core_tickets . status , core_tickets . subject , ticket_groups . name AS ticket…" at bounding box center [461, 87] width 611 height 1546
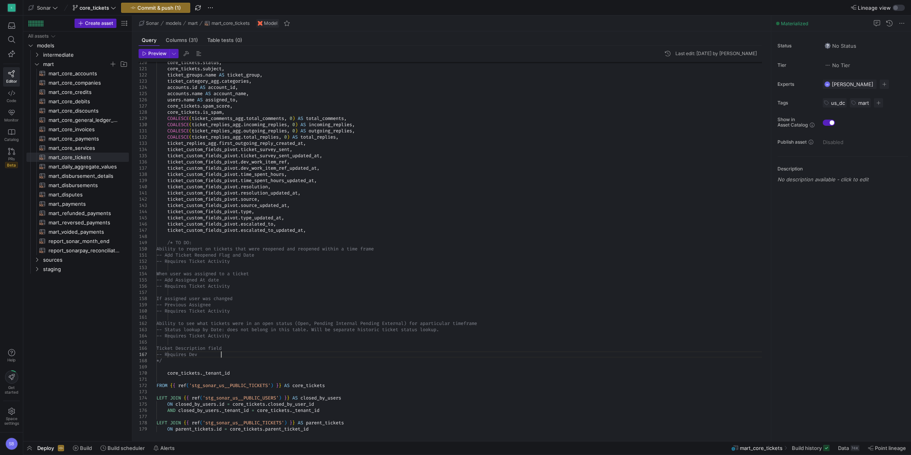
scroll to position [43, 64]
click at [232, 352] on div "core_tickets . status , core_tickets . subject , ticket_groups . name AS ticket…" at bounding box center [461, 90] width 611 height 1553
click at [272, 286] on div "core_tickets . status , core_tickets . subject , ticket_groups . name AS ticket…" at bounding box center [461, 90] width 611 height 1553
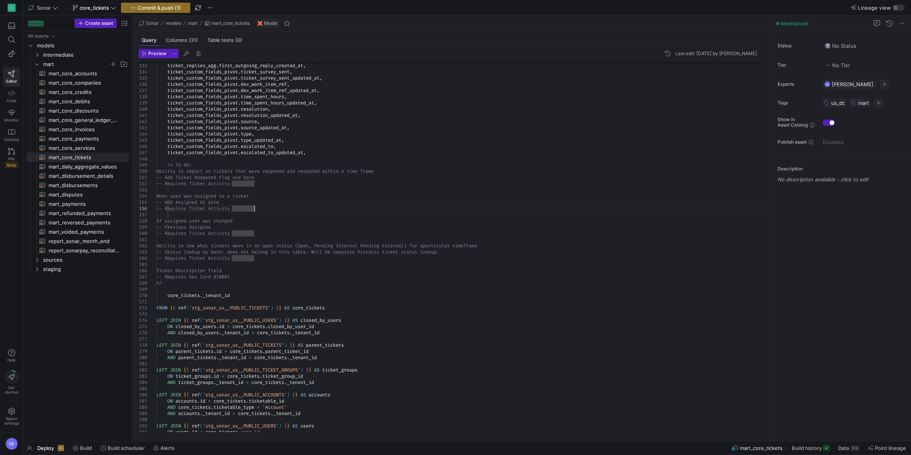
click at [332, 279] on div "COALESCE ( ticket_replies_agg . total_replies , 0 ) AS total_replies , ticket_r…" at bounding box center [461, 13] width 611 height 1553
click at [377, 167] on div "COALESCE ( ticket_replies_agg . total_replies , 0 ) AS total_replies , ticket_r…" at bounding box center [461, 13] width 611 height 1553
click at [304, 272] on div "COALESCE ( ticket_replies_agg . total_replies , 0 ) AS total_replies , ticket_r…" at bounding box center [461, 13] width 611 height 1553
click at [381, 188] on div "COALESCE ( ticket_replies_agg . total_replies , 0 ) AS total_replies , ticket_r…" at bounding box center [461, 13] width 611 height 1553
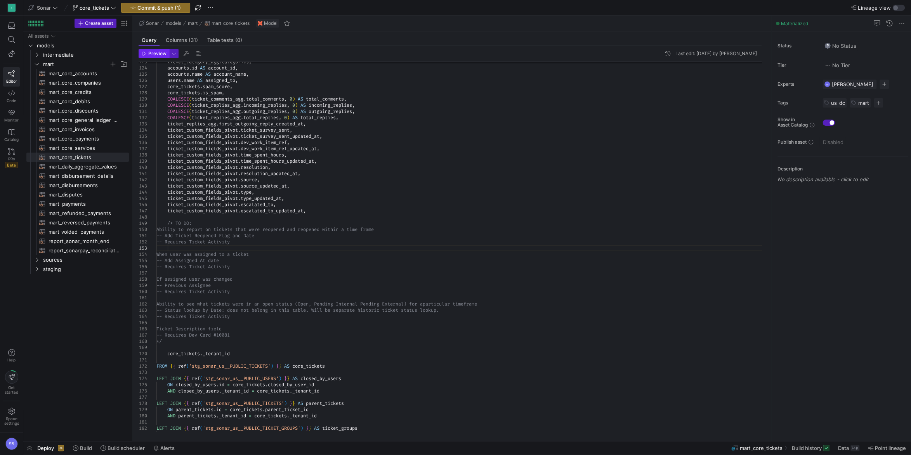
click at [149, 54] on span "Preview" at bounding box center [157, 53] width 18 height 5
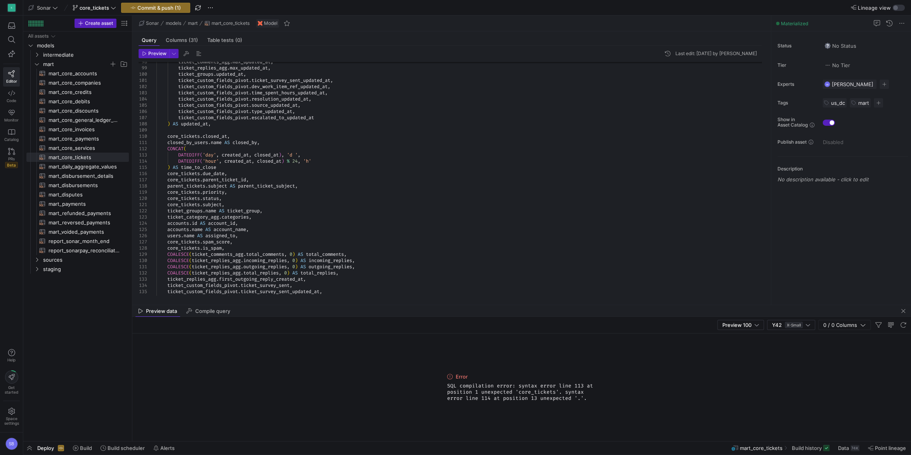
click at [321, 152] on div "COALESCE ( ticket_replies_agg . total_replies , 0 ) AS total_replies , ticket_r…" at bounding box center [461, 226] width 611 height 1553
click at [185, 175] on div "COALESCE ( ticket_replies_agg . total_replies , 0 ) AS total_replies , ticket_r…" at bounding box center [461, 226] width 611 height 1553
click at [224, 148] on div "COALESCE ( ticket_replies_agg . total_replies , 0 ) AS total_replies , ticket_r…" at bounding box center [461, 226] width 611 height 1553
click at [220, 167] on div "COALESCE ( ticket_replies_agg . total_replies , 0 ) AS total_replies , ticket_r…" at bounding box center [461, 226] width 611 height 1553
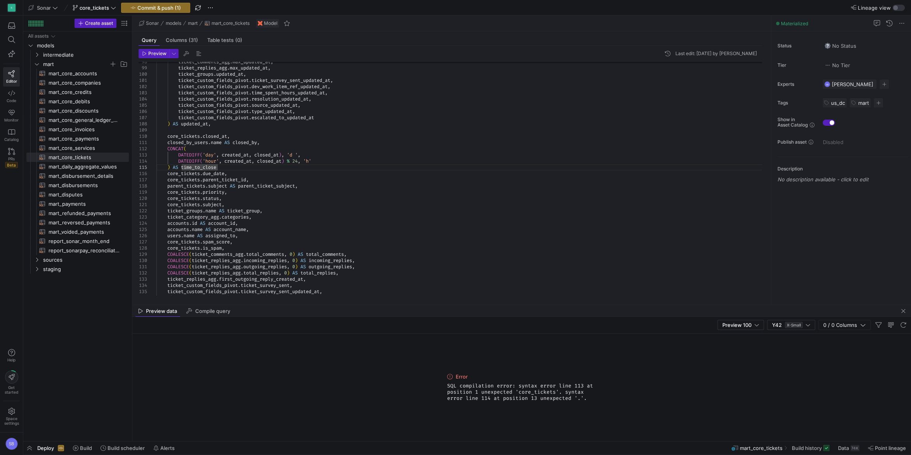
scroll to position [31, 64]
click at [225, 156] on div "COALESCE ( ticket_replies_agg . total_replies , 0 ) AS total_replies , ticket_r…" at bounding box center [461, 226] width 611 height 1553
click at [226, 159] on div "COALESCE ( ticket_replies_agg . total_replies , 0 ) AS total_replies , ticket_r…" at bounding box center [461, 226] width 611 height 1553
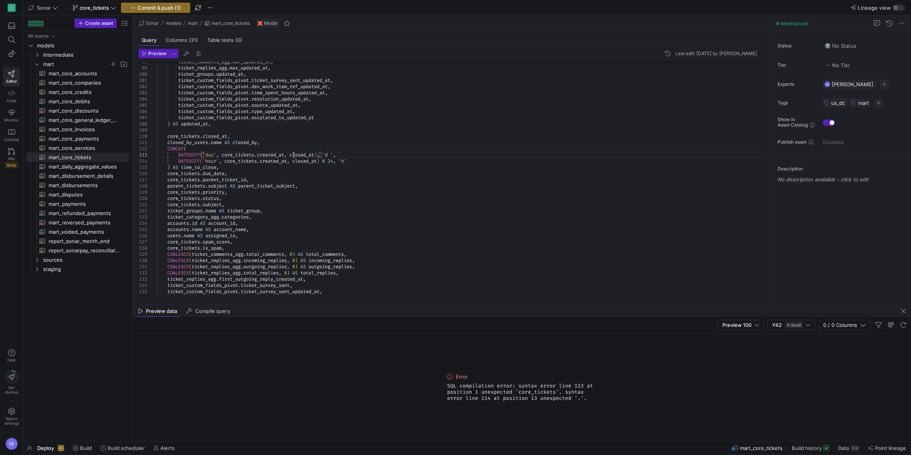
click at [295, 155] on div "COALESCE ( ticket_replies_agg . total_replies , 0 ) AS total_replies , ticket_r…" at bounding box center [461, 226] width 611 height 1553
click at [297, 160] on div "COALESCE ( ticket_replies_agg . total_replies , 0 ) AS total_replies , ticket_r…" at bounding box center [461, 226] width 611 height 1553
click at [147, 55] on icon "button" at bounding box center [144, 53] width 5 height 5
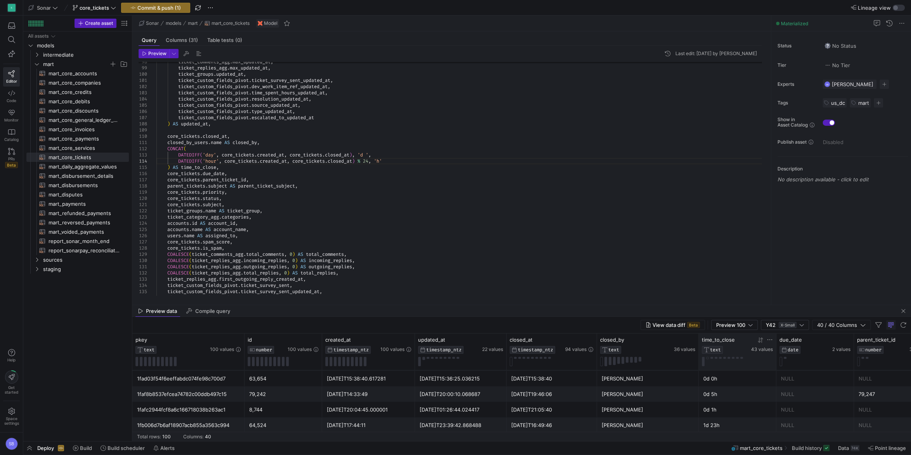
scroll to position [0, 0]
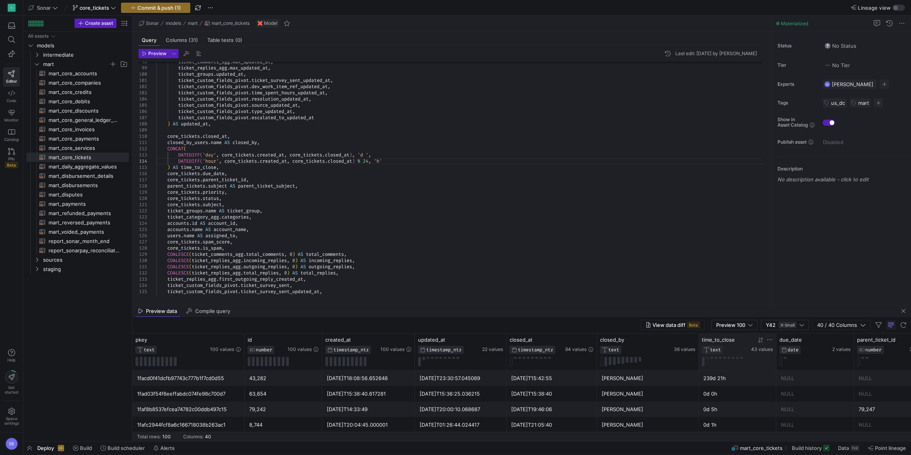
click at [760, 341] on icon at bounding box center [759, 339] width 3 height 5
drag, startPoint x: 389, startPoint y: 155, endPoint x: 159, endPoint y: 147, distance: 230.3
click at [159, 147] on div "COALESCE ( ticket_replies_agg . total_replies , 0 ) AS total_replies , ticket_r…" at bounding box center [461, 226] width 611 height 1553
click at [172, 161] on div "COALESCE ( ticket_replies_agg . total_replies , 0 ) AS total_replies , ticket_r…" at bounding box center [461, 223] width 611 height 1546
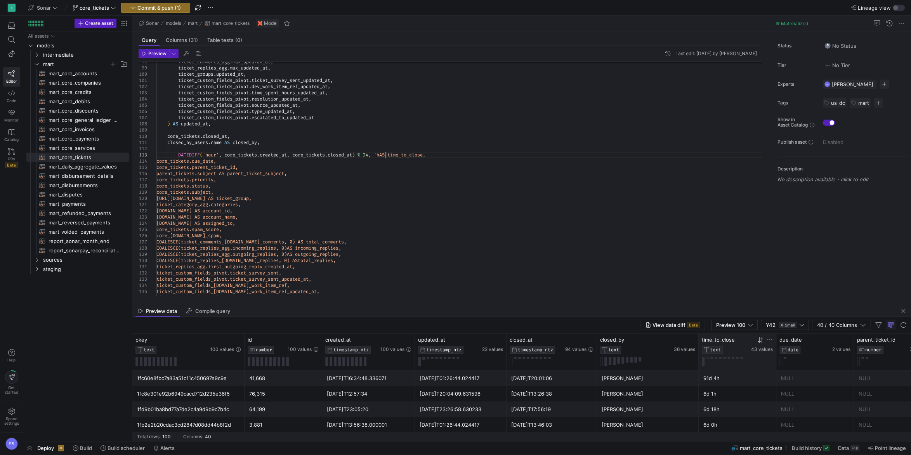
scroll to position [18, 234]
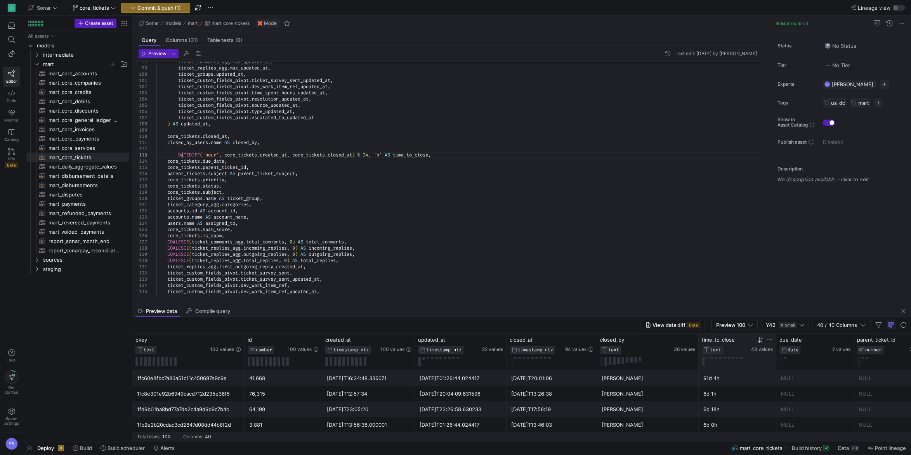
click at [181, 153] on div "COALESCE ( ticket_replies_agg . total_replies , 0 ) AS total_replies , ticket_r…" at bounding box center [461, 220] width 611 height 1540
click at [191, 148] on div "COALESCE ( ticket_replies_agg . total_replies , 0 ) AS total_replies , ticket_r…" at bounding box center [461, 220] width 611 height 1540
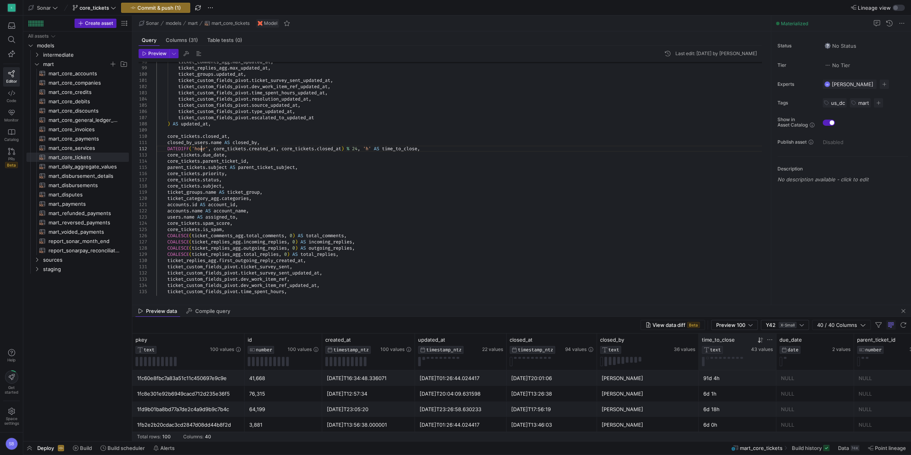
click at [201, 148] on div "COALESCE ( ticket_replies_agg . total_replies , 0 ) AS total_replies , ticket_r…" at bounding box center [461, 217] width 611 height 1534
click at [200, 118] on div "COALESCE ( ticket_replies_agg . total_replies , 0 ) AS total_replies , ticket_r…" at bounding box center [461, 217] width 611 height 1534
click at [203, 148] on div "COALESCE ( ticket_replies_agg . total_replies , 0 ) AS total_replies , ticket_r…" at bounding box center [461, 217] width 611 height 1534
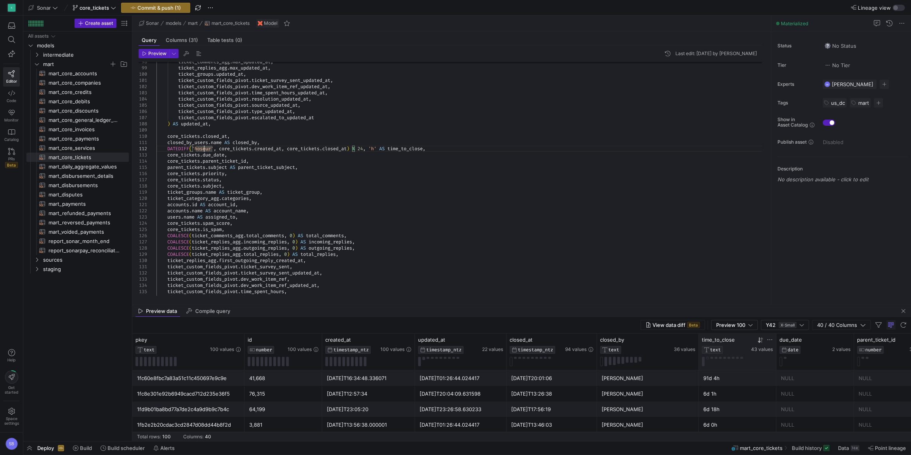
click at [203, 148] on div "COALESCE ( ticket_replies_agg . total_replies , 0 ) AS total_replies , ticket_r…" at bounding box center [461, 217] width 611 height 1534
click at [350, 111] on div "COALESCE ( ticket_replies_agg . total_replies , 0 ) AS total_replies , ticket_r…" at bounding box center [461, 217] width 611 height 1534
drag, startPoint x: 356, startPoint y: 147, endPoint x: 383, endPoint y: 146, distance: 27.2
click at [383, 146] on div "COALESCE ( ticket_replies_agg . total_replies , 0 ) AS total_replies , ticket_r…" at bounding box center [461, 217] width 611 height 1534
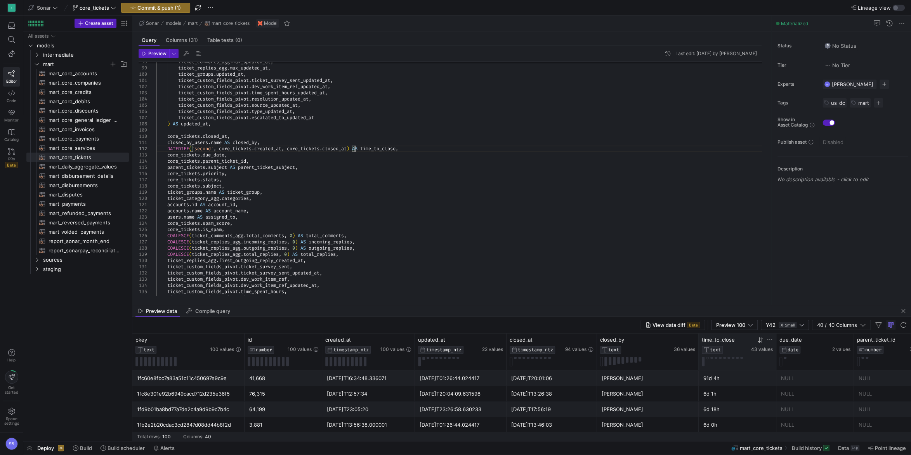
click at [404, 148] on div "COALESCE ( ticket_replies_agg . total_replies , 0 ) AS total_replies , ticket_r…" at bounding box center [461, 217] width 611 height 1534
click at [423, 140] on div "COALESCE ( ticket_replies_agg . total_replies , 0 ) AS total_replies , ticket_r…" at bounding box center [461, 217] width 611 height 1534
click at [150, 54] on span "Preview" at bounding box center [157, 53] width 18 height 5
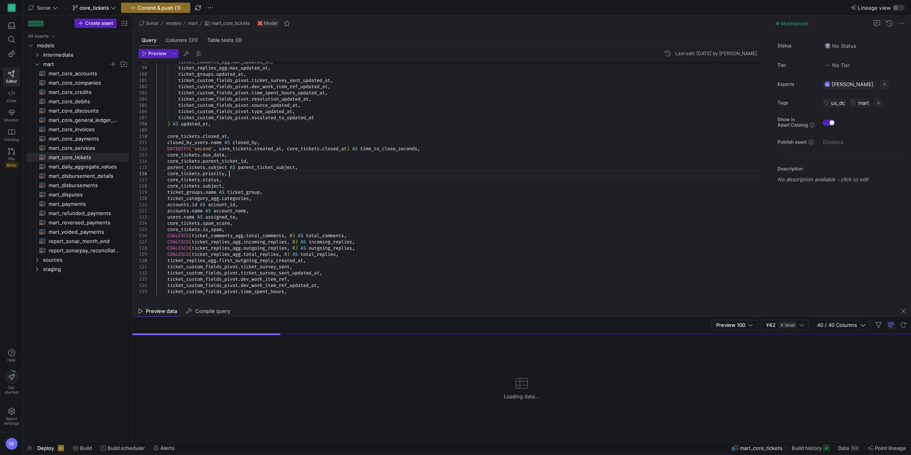
click at [398, 175] on div "COALESCE ( ticket_replies_agg . total_replies , 0 ) AS total_replies , ticket_r…" at bounding box center [461, 217] width 611 height 1534
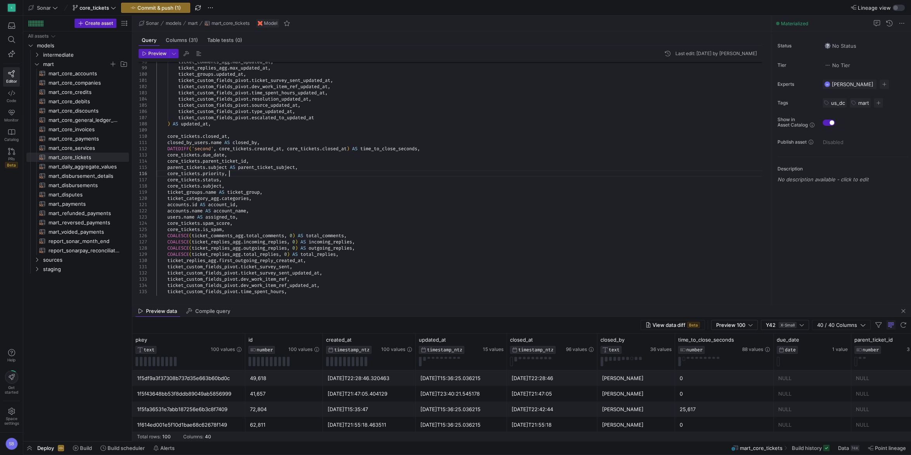
click at [343, 176] on div "COALESCE ( ticket_replies_agg . total_replies , 0 ) AS total_replies , ticket_r…" at bounding box center [461, 217] width 611 height 1534
click at [370, 119] on div "COALESCE ( ticket_replies_agg . total_replies , 0 ) AS total_replies , ticket_r…" at bounding box center [461, 217] width 611 height 1534
click at [721, 409] on div "25,617" at bounding box center [724, 409] width 89 height 15
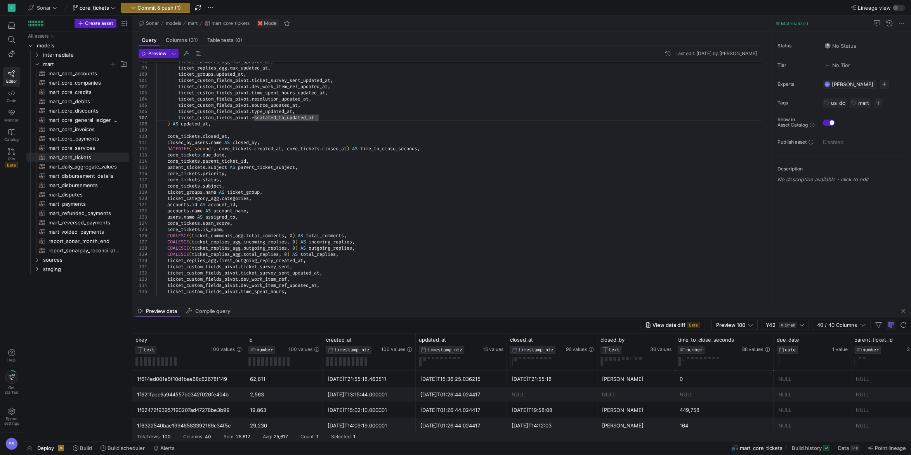
scroll to position [36, 0]
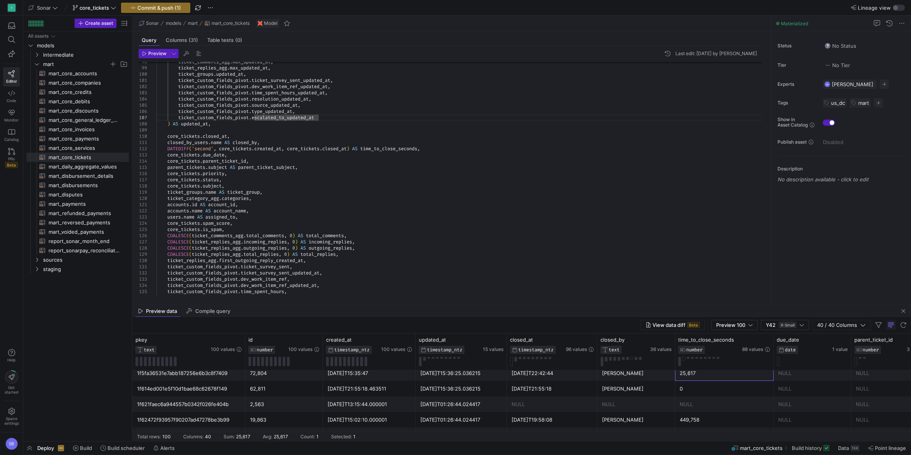
click at [730, 404] on div "NULL" at bounding box center [724, 404] width 89 height 15
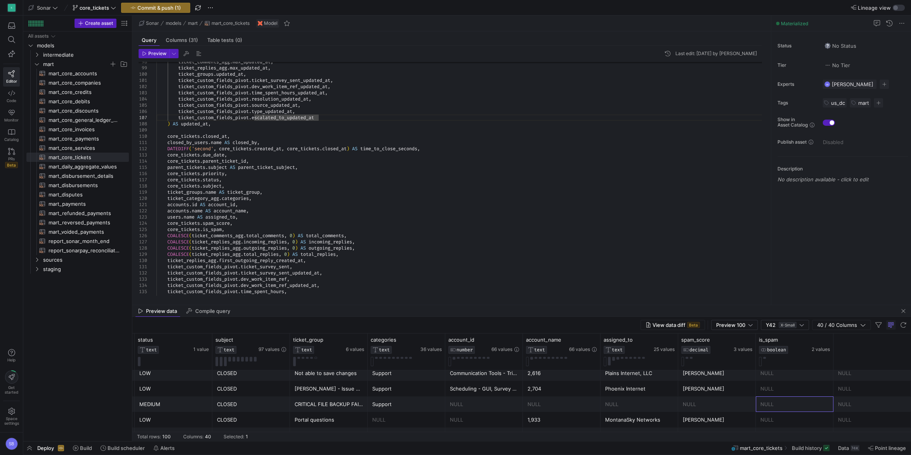
scroll to position [0, 0]
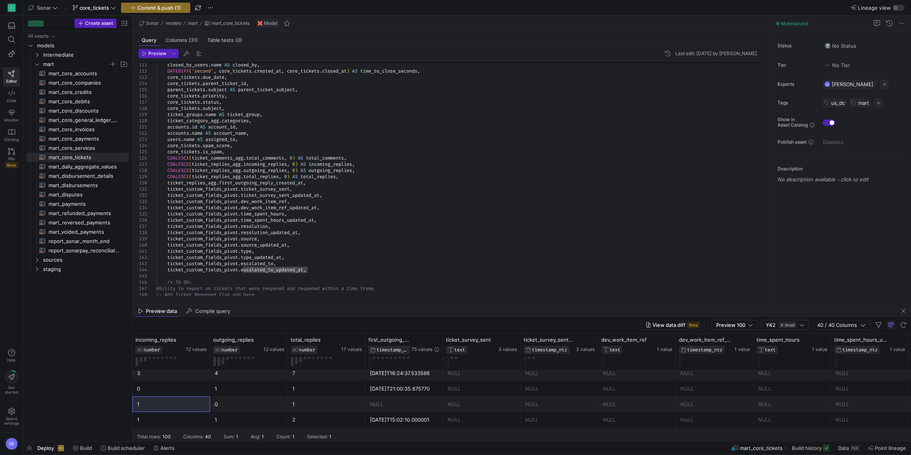
click at [456, 212] on div "COALESCE ( ticket_replies_agg . total_replies , 0 ) AS total_replies , ticket_r…" at bounding box center [461, 139] width 611 height 1534
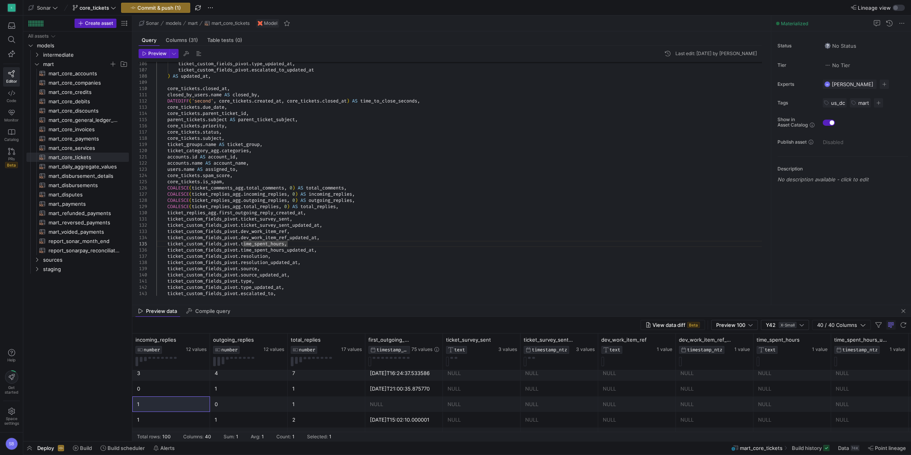
click at [478, 407] on div "NULL" at bounding box center [482, 404] width 68 height 15
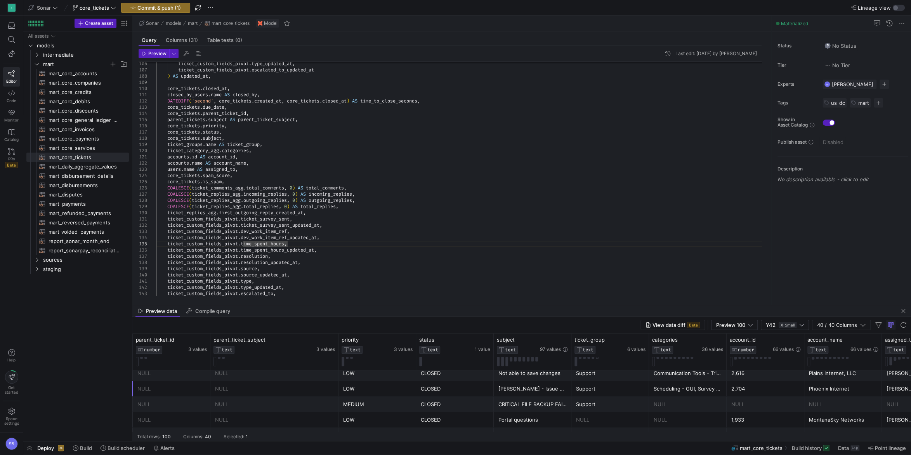
scroll to position [0, 641]
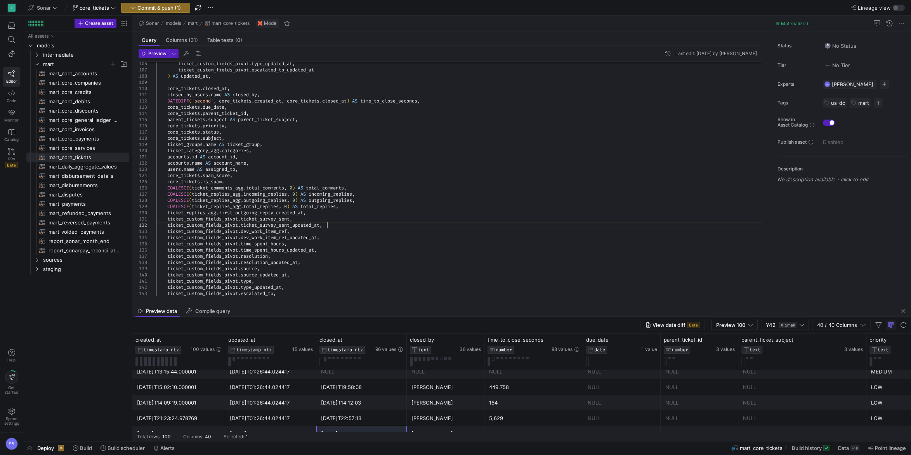
click at [547, 227] on div "accounts . id AS account_id , core_tickets . subject , ticket_groups . name AS …" at bounding box center [461, 169] width 611 height 1534
click at [906, 309] on span "button" at bounding box center [903, 310] width 9 height 9
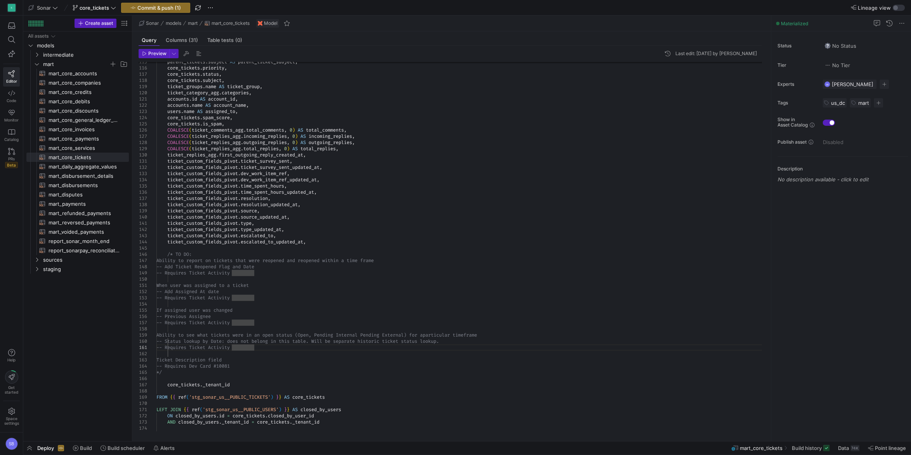
click at [418, 237] on div "core_tickets . spam_score , core_tickets . is_spam , accounts . id AS account_i…" at bounding box center [461, 111] width 611 height 1534
click at [597, 223] on div "core_tickets . spam_score , core_tickets . is_spam , accounts . id AS account_i…" at bounding box center [461, 111] width 611 height 1534
